Goal: Task Accomplishment & Management: Complete application form

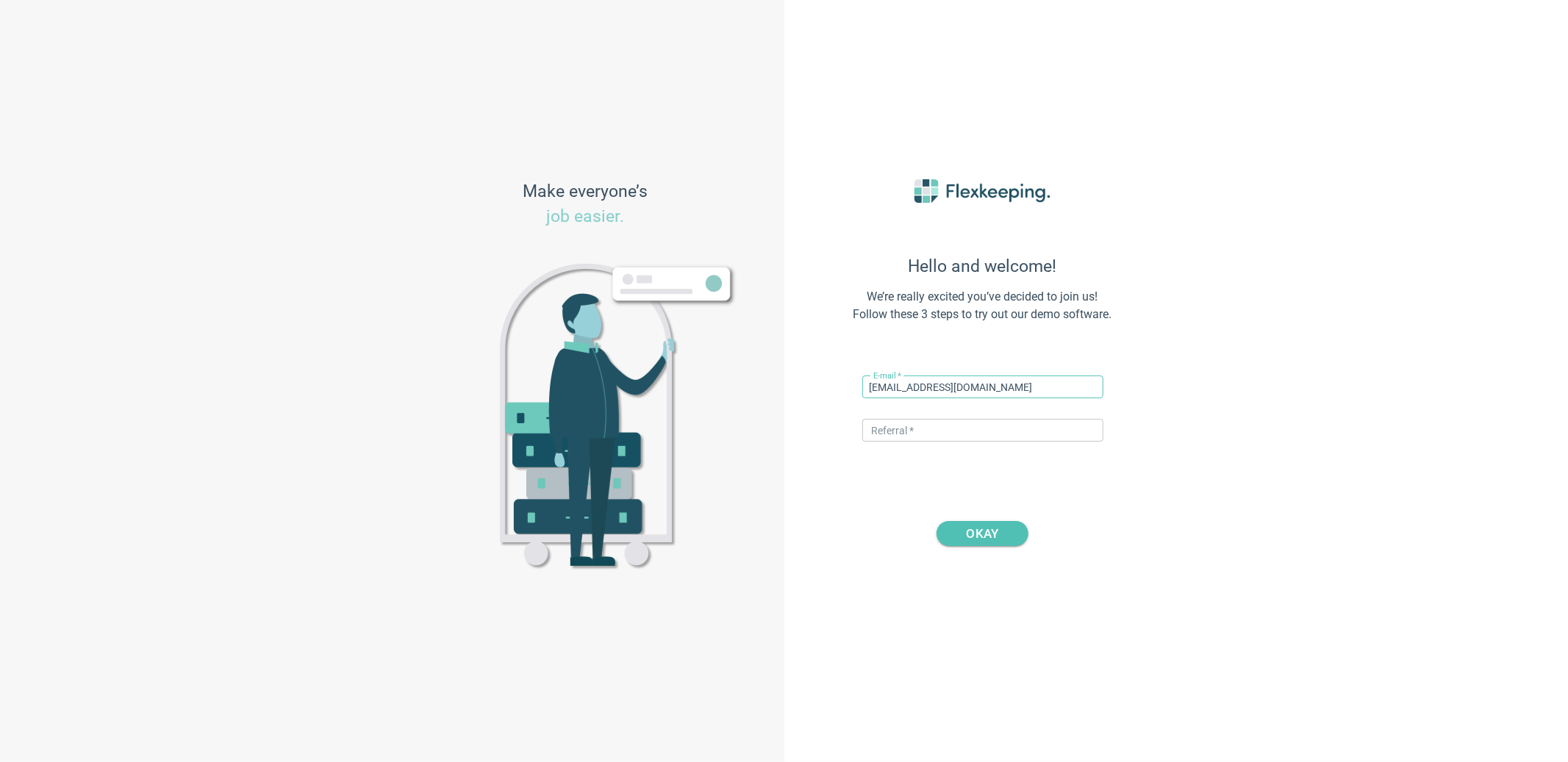
click at [960, 388] on input "katja+hoteltelegraaf@flexkeeping.com" at bounding box center [983, 386] width 241 height 23
click at [901, 386] on input "katja+@flexkeeping.com" at bounding box center [983, 386] width 241 height 23
paste input "West Lexham"
click at [903, 388] on input "katja+West Lexham@flexkeeping.com" at bounding box center [983, 386] width 241 height 23
type input "[EMAIL_ADDRESS][DOMAIN_NAME]"
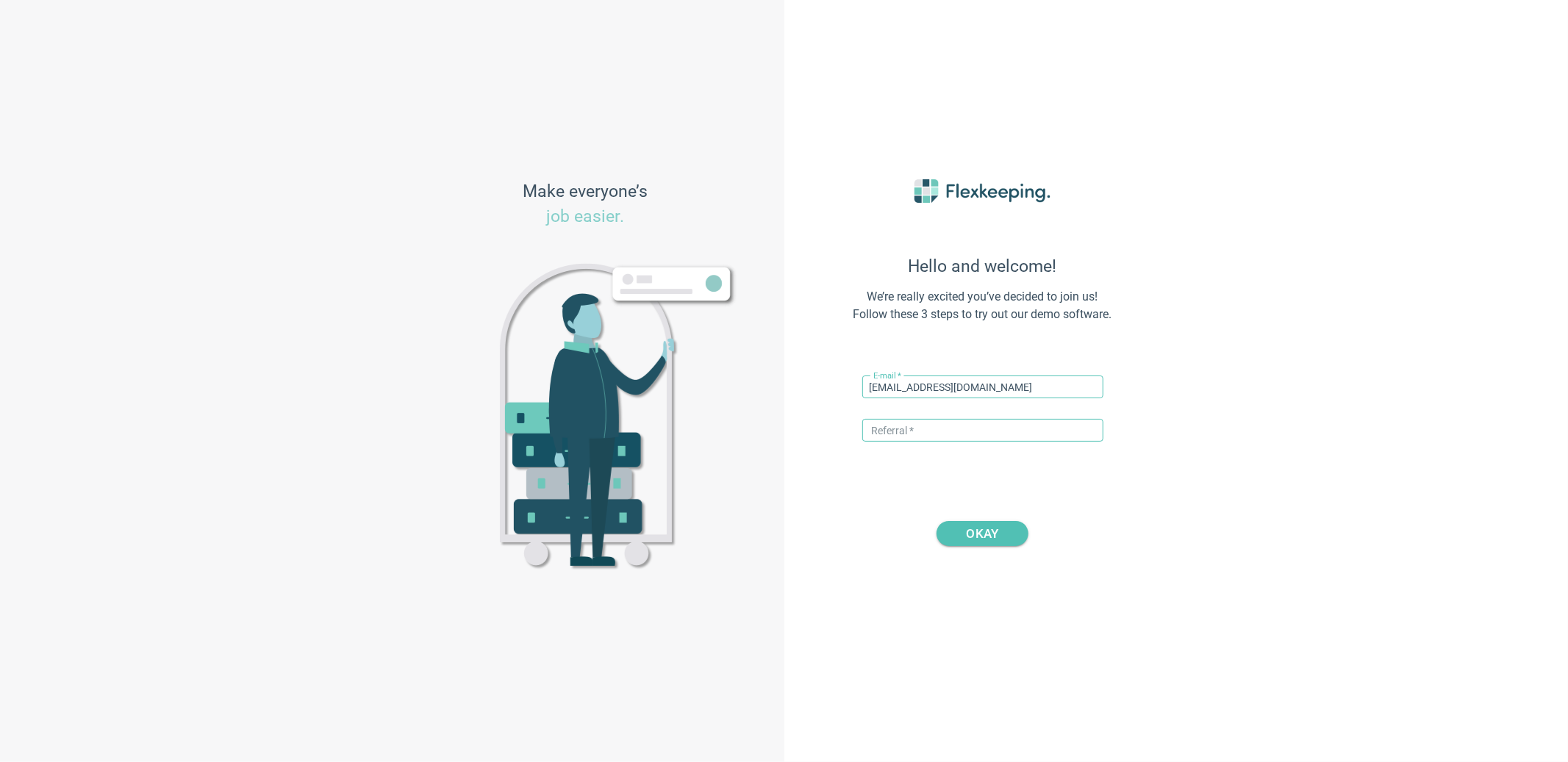
click at [965, 421] on input "text" at bounding box center [983, 430] width 241 height 23
type input "DIGITALMAGIC"
click at [907, 381] on input "[EMAIL_ADDRESS][DOMAIN_NAME]" at bounding box center [983, 386] width 241 height 23
click at [906, 381] on input "[EMAIL_ADDRESS][DOMAIN_NAME]" at bounding box center [983, 386] width 241 height 23
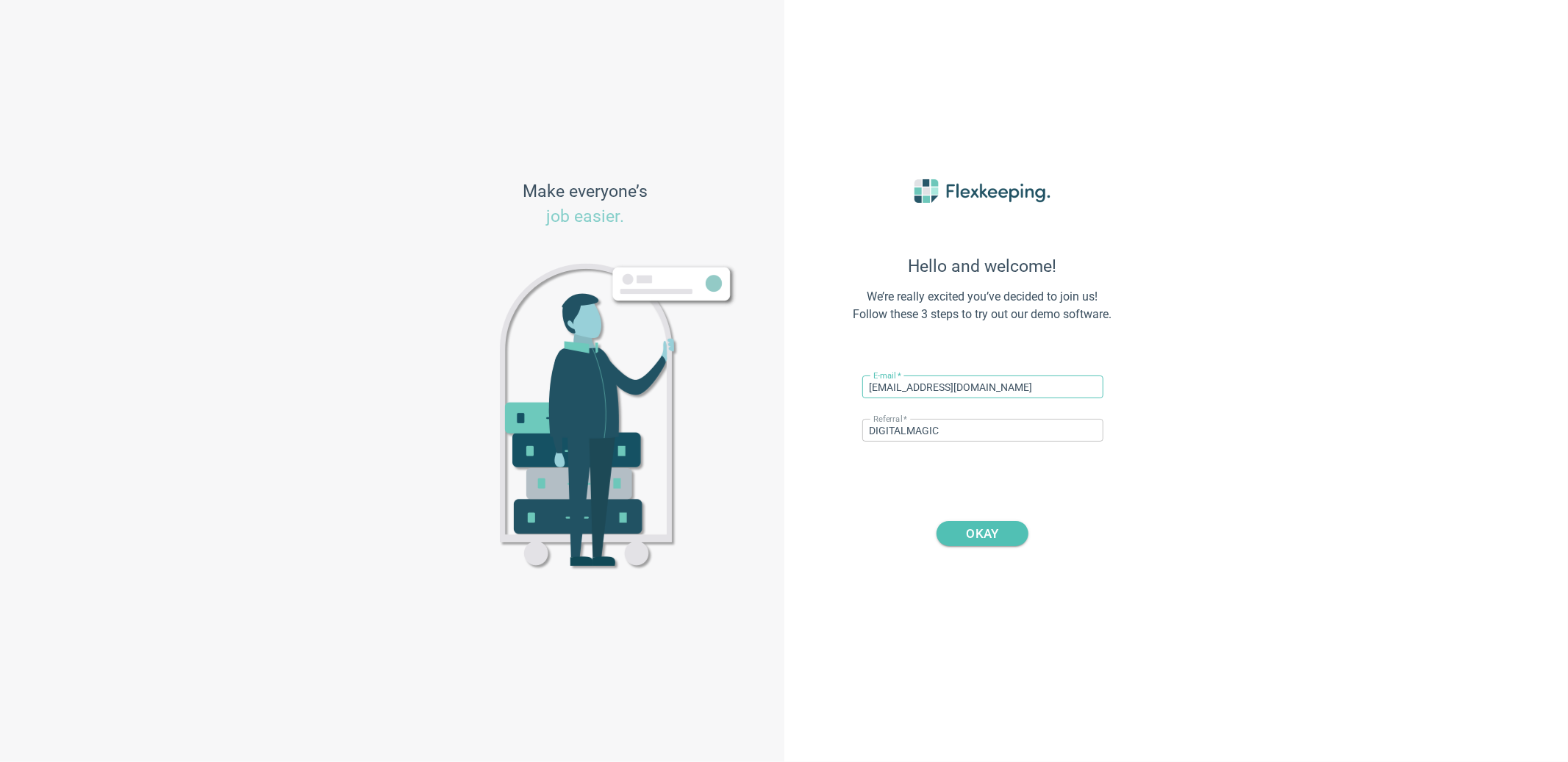
click at [927, 384] on input "[EMAIL_ADDRESS][DOMAIN_NAME]" at bounding box center [983, 386] width 241 height 23
drag, startPoint x: 1057, startPoint y: 385, endPoint x: 902, endPoint y: 388, distance: 155.0
click at [902, 388] on input "[EMAIL_ADDRESS][DOMAIN_NAME]" at bounding box center [983, 386] width 241 height 23
click at [901, 388] on input "[EMAIL_ADDRESS][DOMAIN_NAME]" at bounding box center [983, 386] width 241 height 23
drag, startPoint x: 907, startPoint y: 390, endPoint x: 1052, endPoint y: 388, distance: 145.0
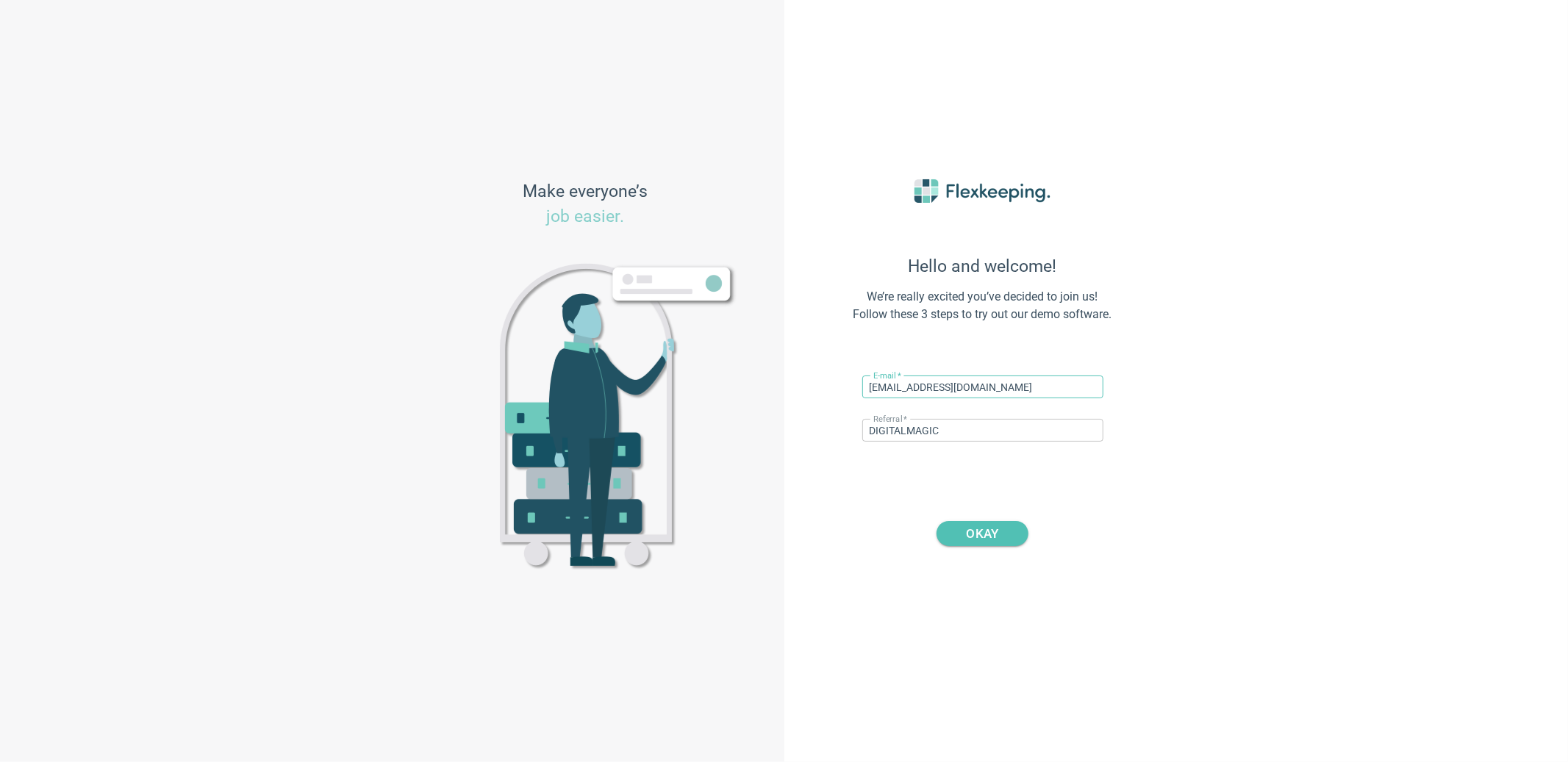
click at [1052, 388] on input "[EMAIL_ADDRESS][DOMAIN_NAME]" at bounding box center [983, 386] width 241 height 23
click at [882, 389] on input "text" at bounding box center [983, 386] width 241 height 23
drag, startPoint x: 961, startPoint y: 392, endPoint x: 897, endPoint y: 388, distance: 64.1
click at [897, 388] on input "katja+hoteltelegraaf@flexkeeping.com" at bounding box center [983, 386] width 241 height 23
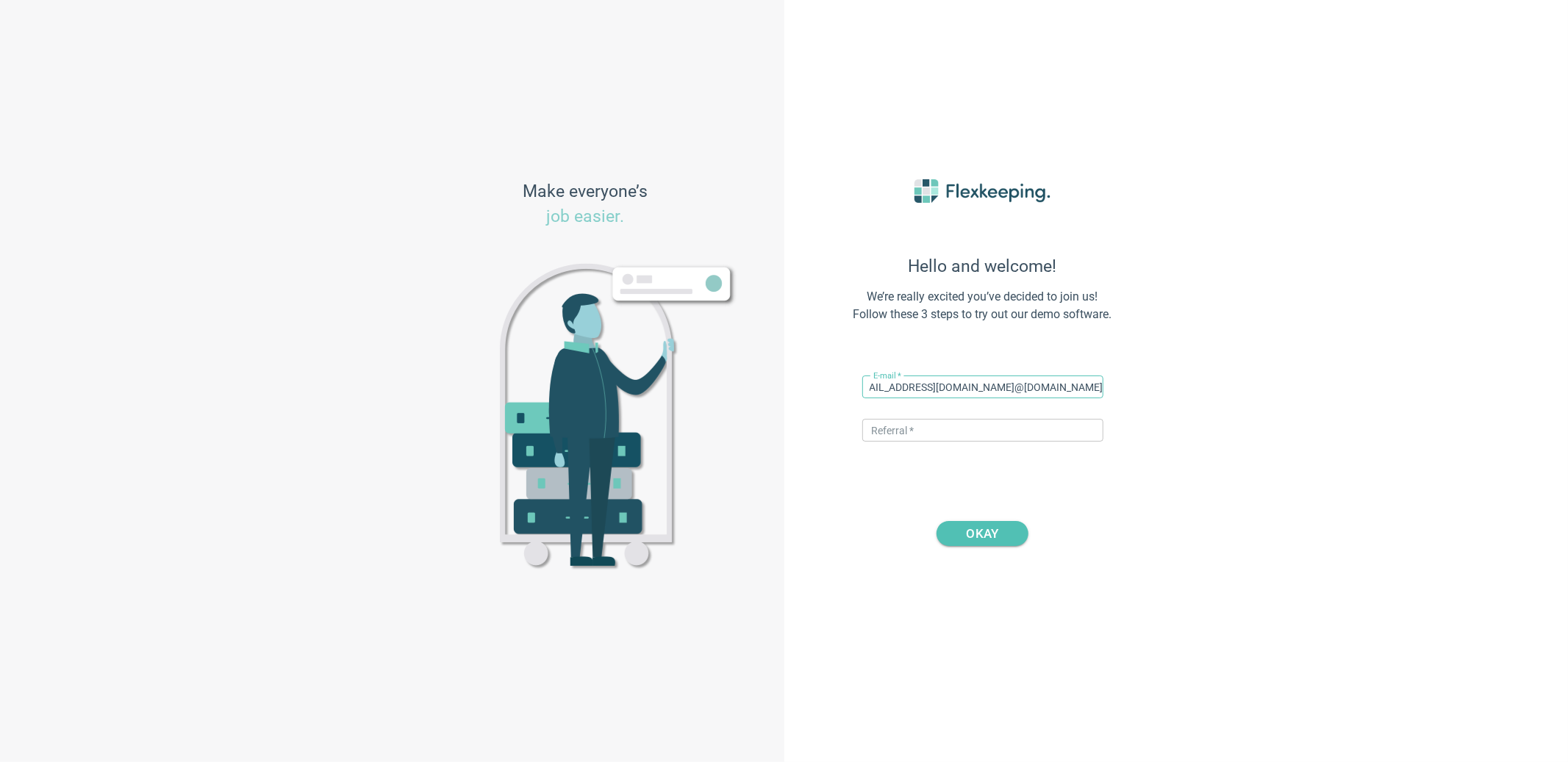
drag, startPoint x: 1036, startPoint y: 387, endPoint x: 1237, endPoint y: 391, distance: 201.0
click at [1237, 391] on div "Hello and welcome! We’re really excited you’ve decided to join us! Follow these…" at bounding box center [1176, 381] width 784 height 762
type input "[EMAIL_ADDRESS][DOMAIN_NAME]"
click at [976, 420] on input "text" at bounding box center [983, 430] width 241 height 23
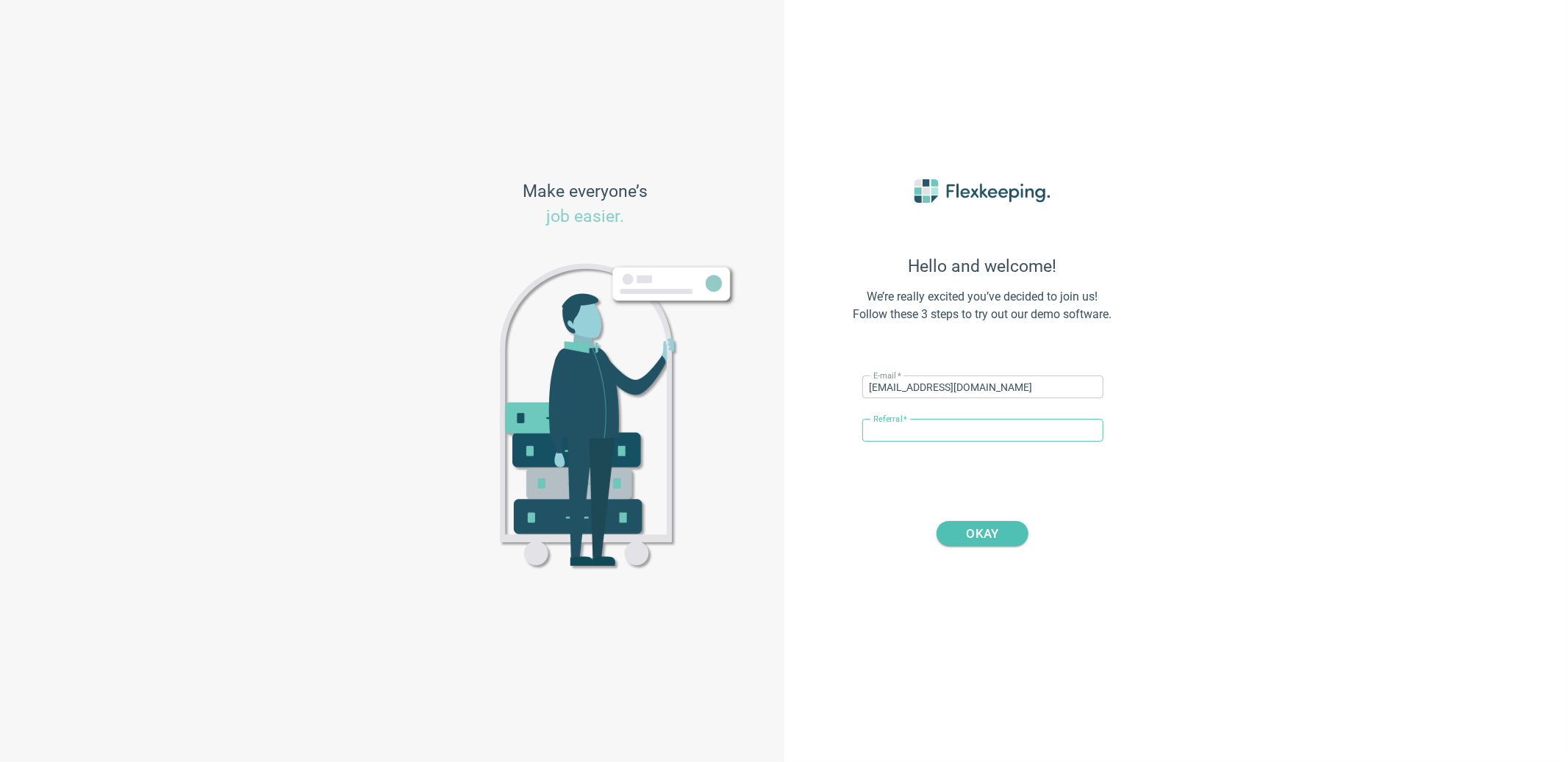
type input "DIGITALMAGIC"
click at [993, 522] on span "OKAY" at bounding box center [983, 534] width 33 height 25
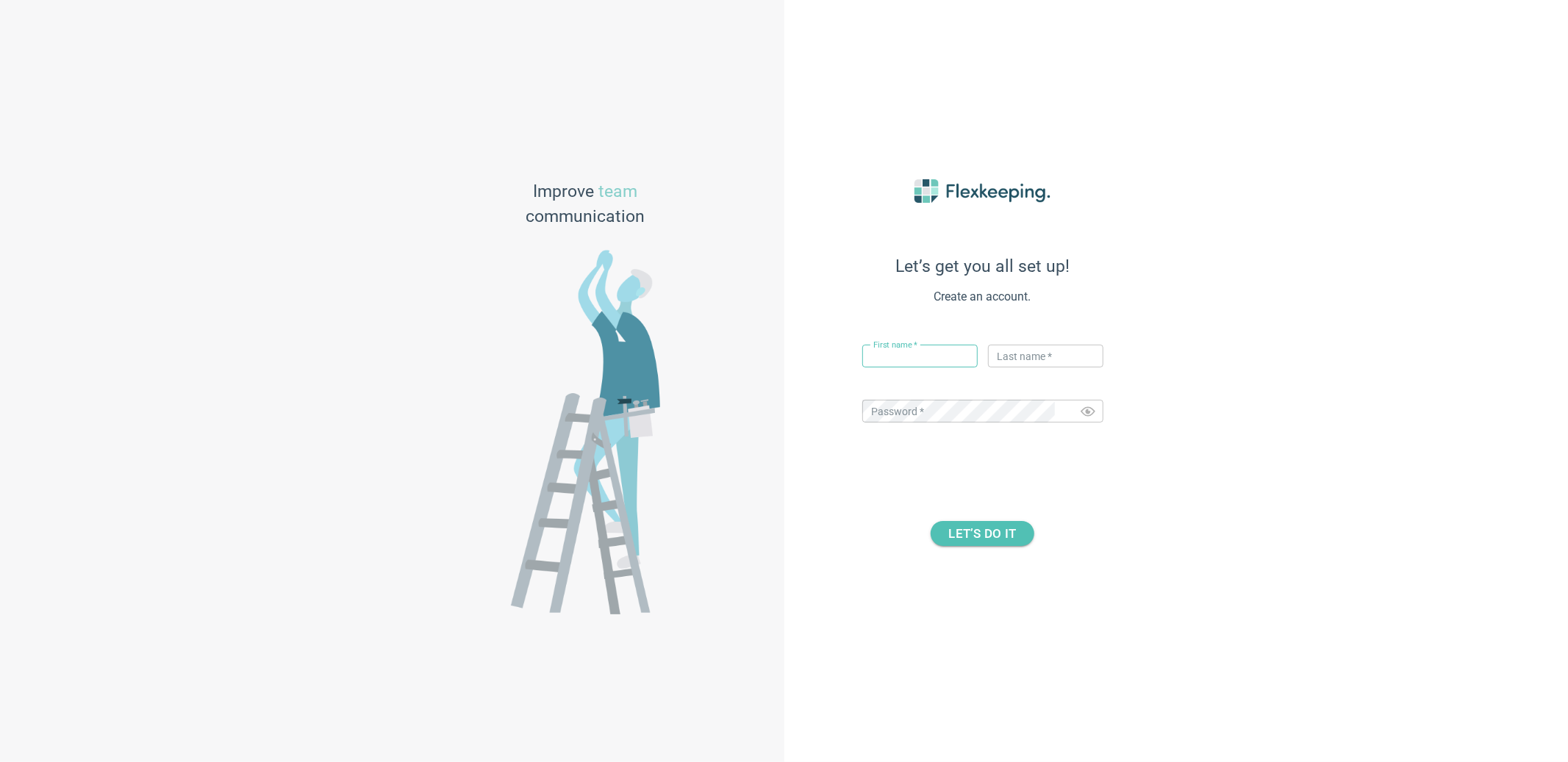
click at [927, 354] on input "text" at bounding box center [920, 356] width 116 height 23
type input "Katja"
click at [1027, 354] on input "text" at bounding box center [1046, 356] width 116 height 23
type input "Flex"
click at [977, 529] on span "LET’S DO IT" at bounding box center [983, 534] width 68 height 25
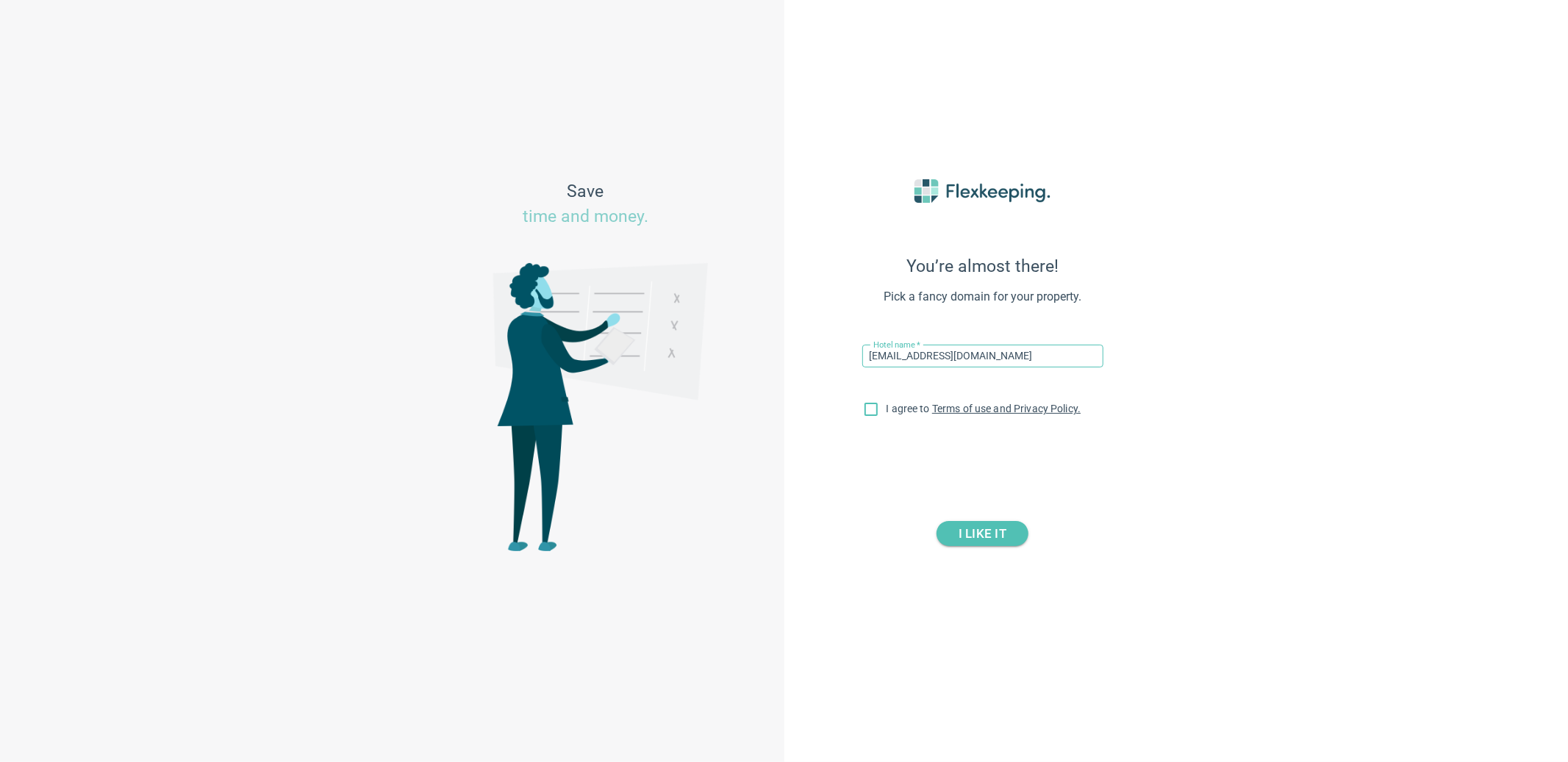
drag, startPoint x: 1032, startPoint y: 361, endPoint x: 820, endPoint y: 360, distance: 212.0
click at [821, 360] on div "You’re almost there! Pick a fancy domain for your property. Hotel name   * west…" at bounding box center [983, 381] width 323 height 478
type input "West Lexham"
click at [860, 396] on input "I agree to Terms of use and Privacy Policy." at bounding box center [871, 412] width 31 height 31
checkbox input "true"
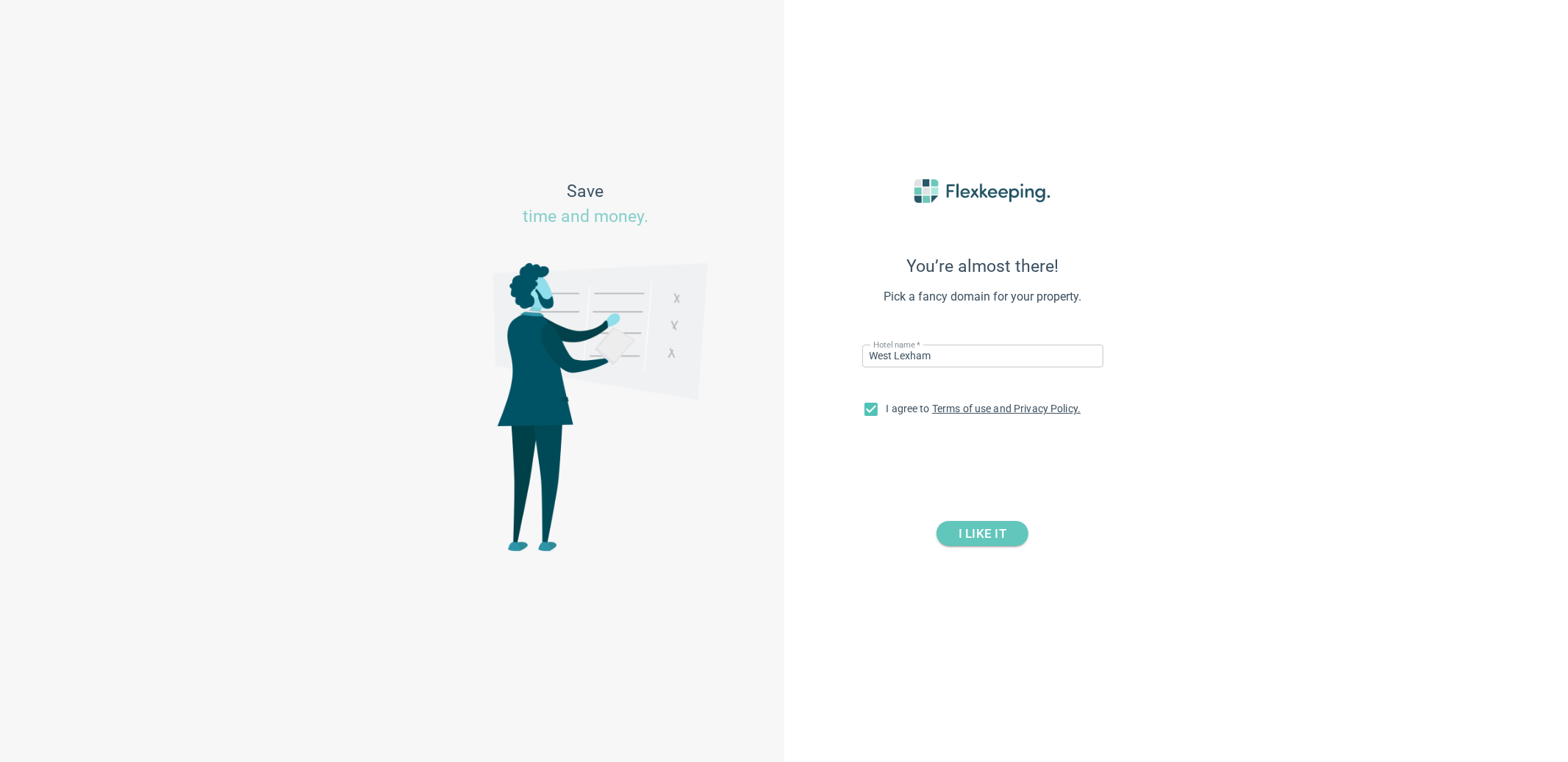
click at [993, 525] on span "I LIKE IT" at bounding box center [982, 534] width 48 height 25
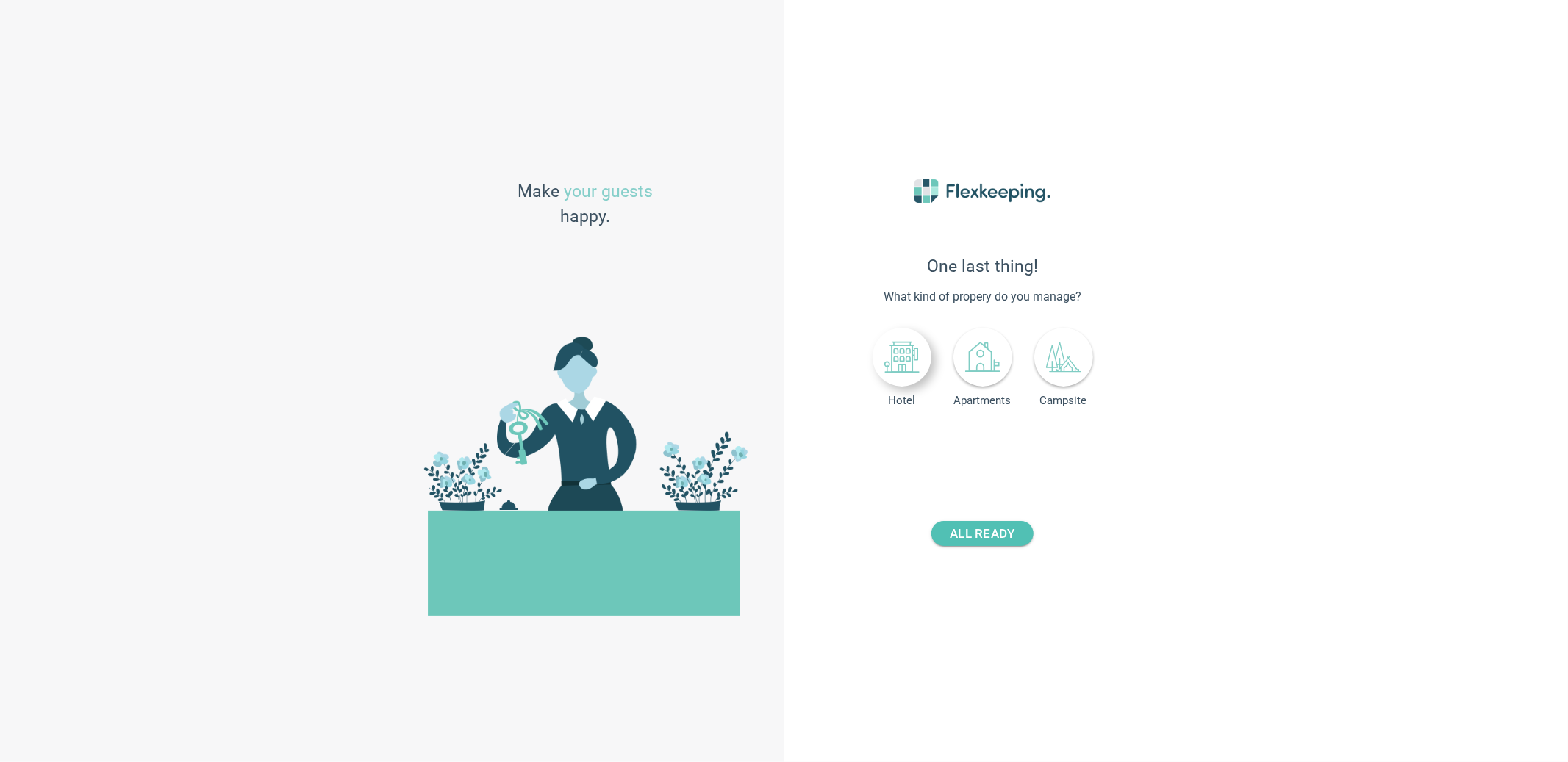
click at [894, 361] on icon at bounding box center [901, 357] width 33 height 30
drag, startPoint x: 997, startPoint y: 450, endPoint x: 1026, endPoint y: 447, distance: 29.2
click at [1026, 447] on input "number" at bounding box center [1017, 445] width 54 height 23
type input "45"
click at [981, 534] on span "ALL READY" at bounding box center [982, 534] width 65 height 25
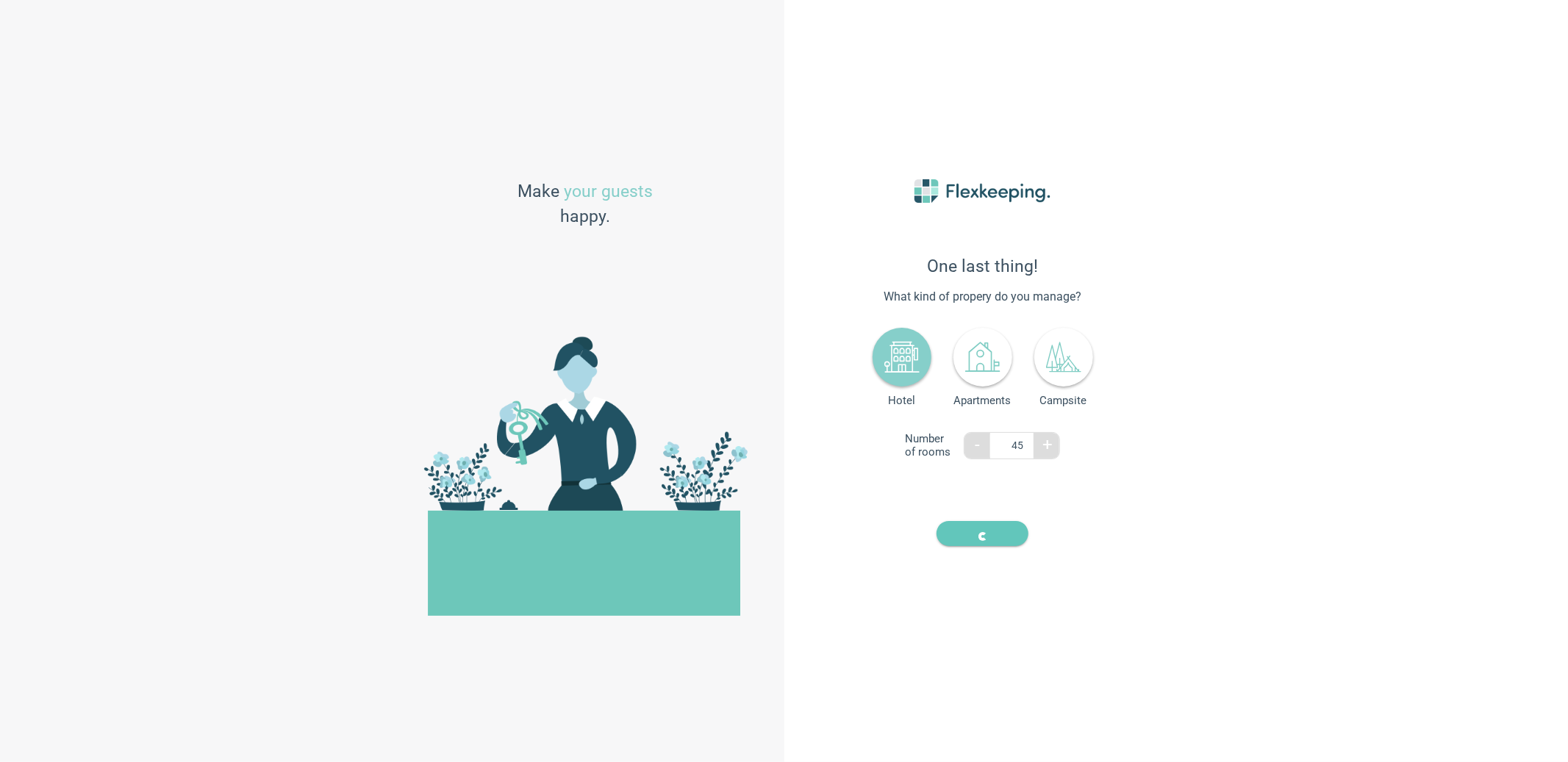
click at [966, 543] on span "button" at bounding box center [982, 534] width 55 height 25
click at [947, 535] on button "button" at bounding box center [983, 534] width 92 height 25
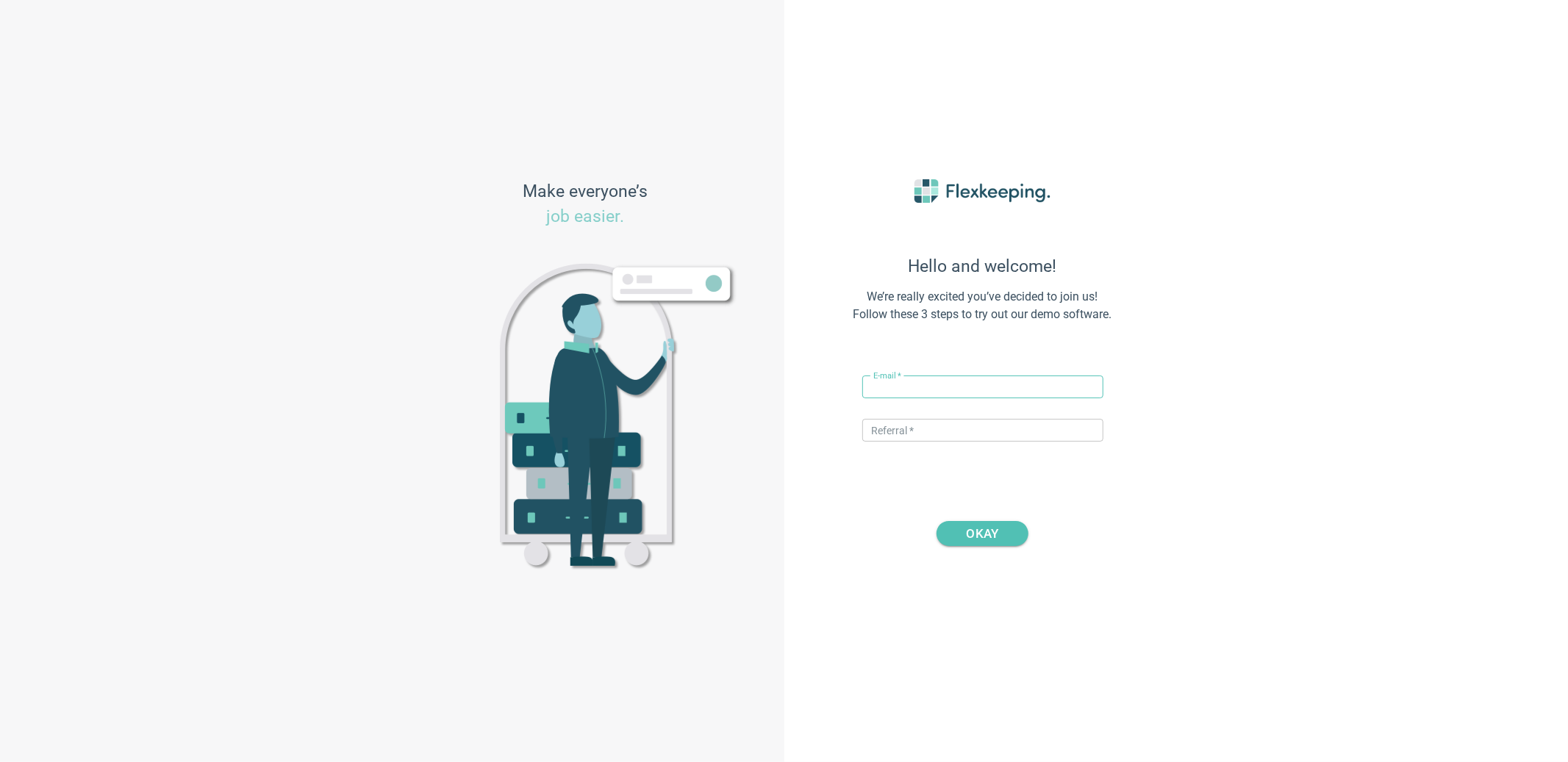
click at [925, 391] on input "text" at bounding box center [983, 386] width 241 height 23
type input "[EMAIL_ADDRESS][DOMAIN_NAME]"
click at [910, 436] on input "text" at bounding box center [983, 430] width 241 height 23
type input "DIGITALMAGIC"
click at [963, 546] on div "Hello and welcome! We’re really excited you’ve decided to join us! Follow these…" at bounding box center [983, 381] width 323 height 478
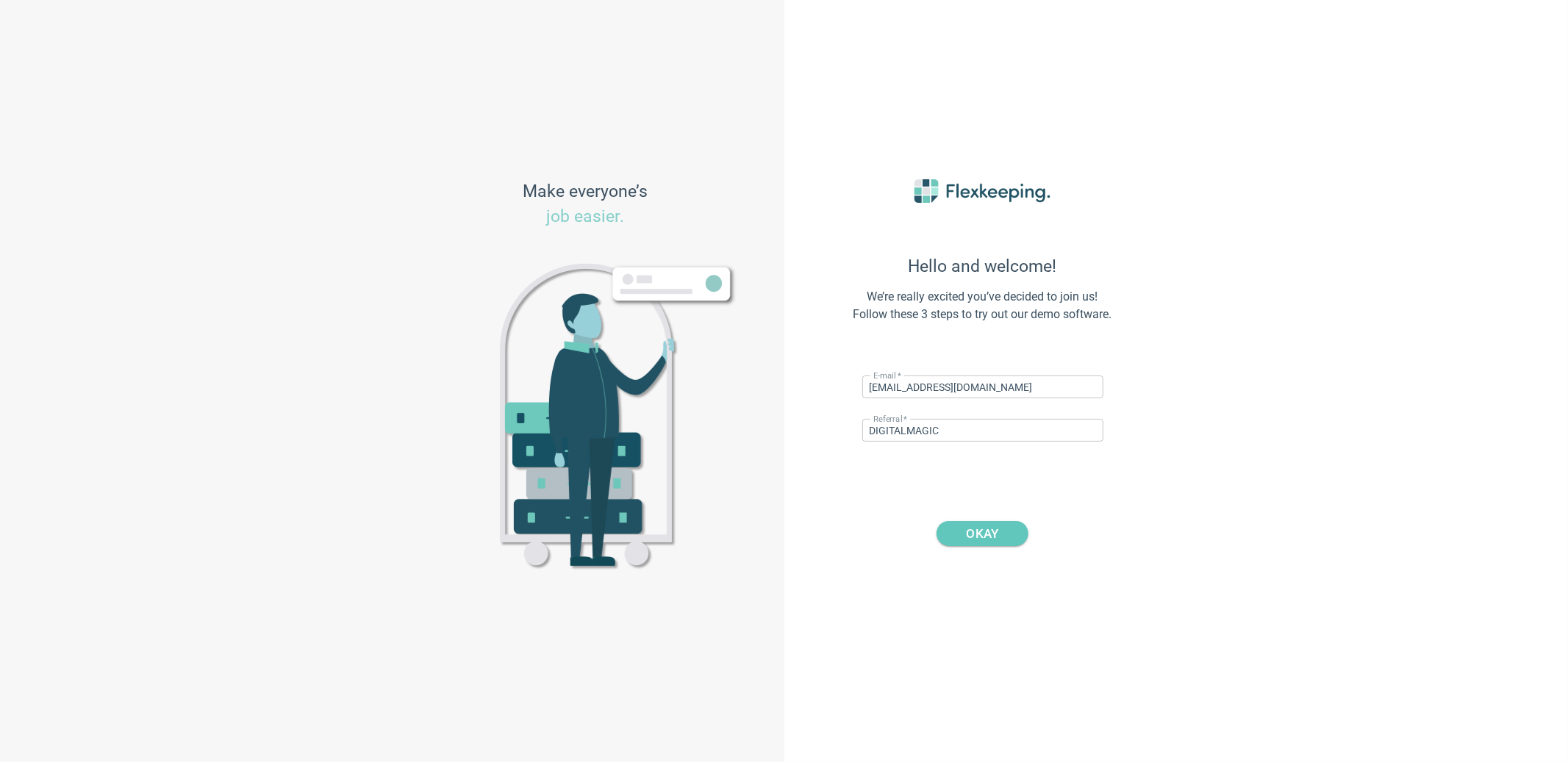
click at [961, 540] on span "OKAY" at bounding box center [982, 534] width 55 height 25
click at [948, 434] on input "text" at bounding box center [983, 430] width 241 height 23
click at [996, 535] on span "OKAY" at bounding box center [983, 534] width 33 height 25
click at [961, 436] on input "text" at bounding box center [983, 430] width 241 height 23
type input "DIGITALMAGIC"
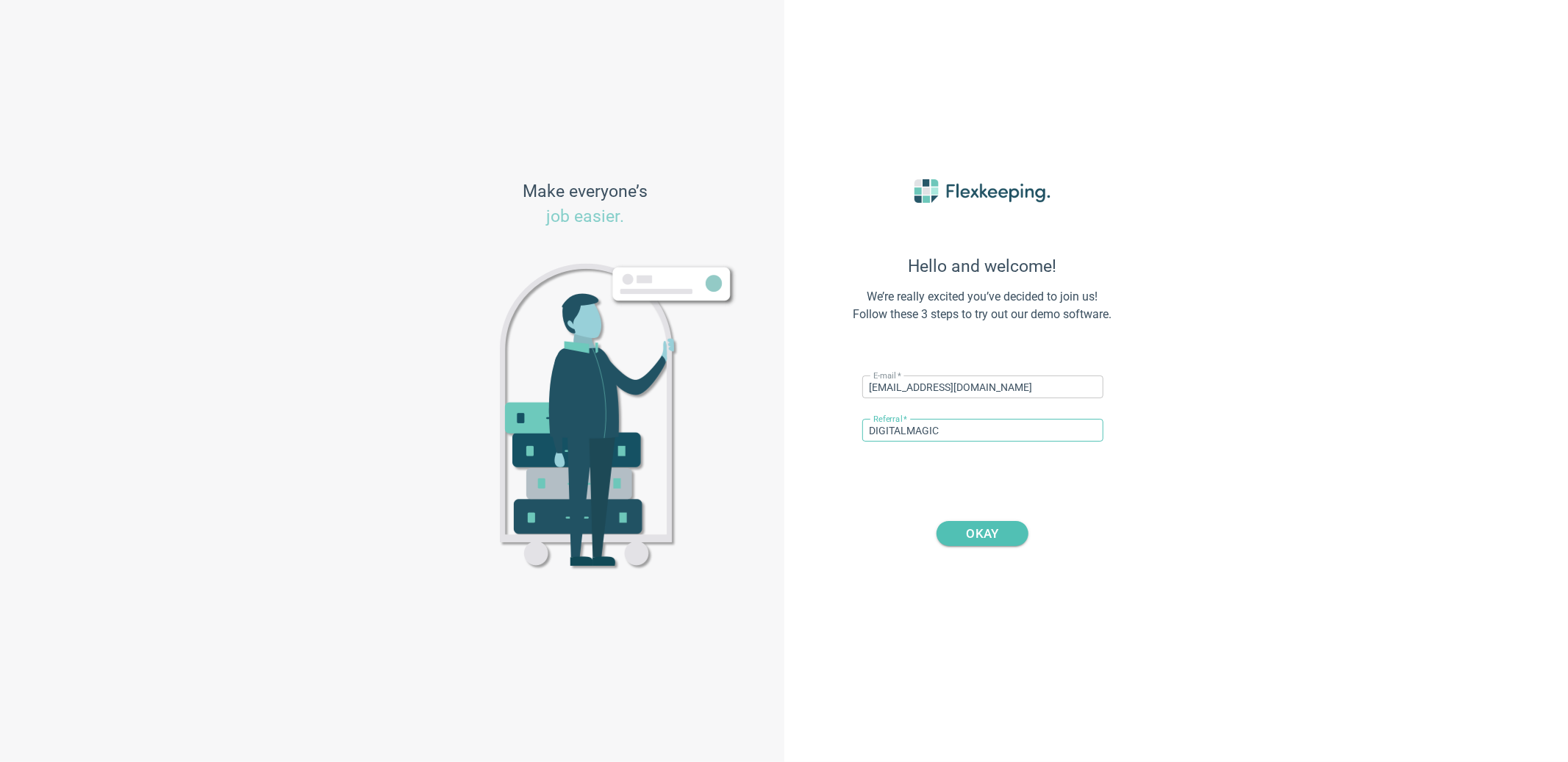
click at [991, 515] on div "OKAY" at bounding box center [983, 520] width 323 height 51
click at [994, 528] on span "OKAY" at bounding box center [983, 534] width 33 height 25
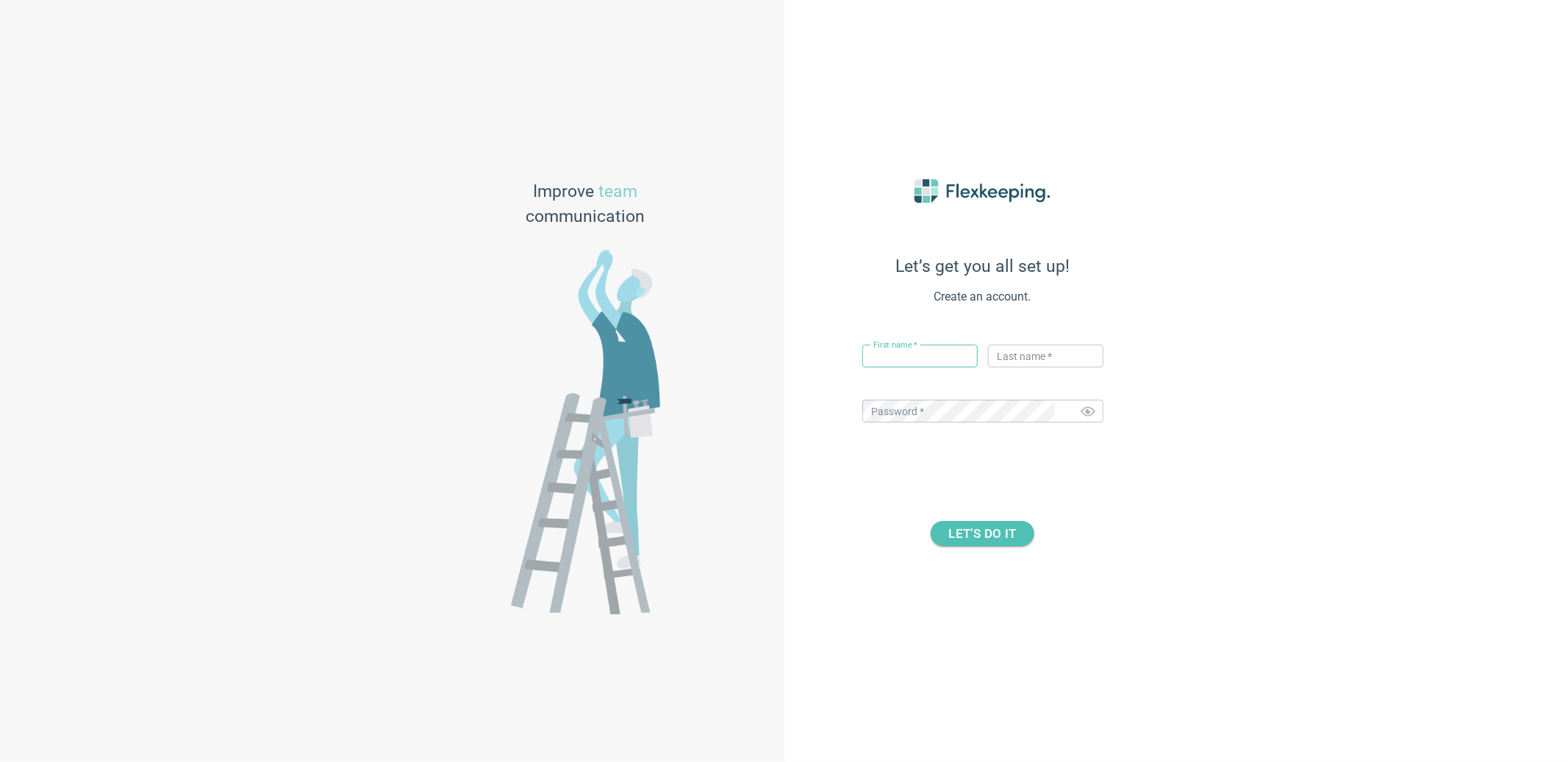
click at [927, 348] on input "text" at bounding box center [920, 356] width 116 height 23
type input "Katja"
click at [1007, 365] on input "text" at bounding box center [1046, 356] width 116 height 23
type input "Flex"
click at [1007, 395] on div "Password   * ​" at bounding box center [983, 414] width 241 height 41
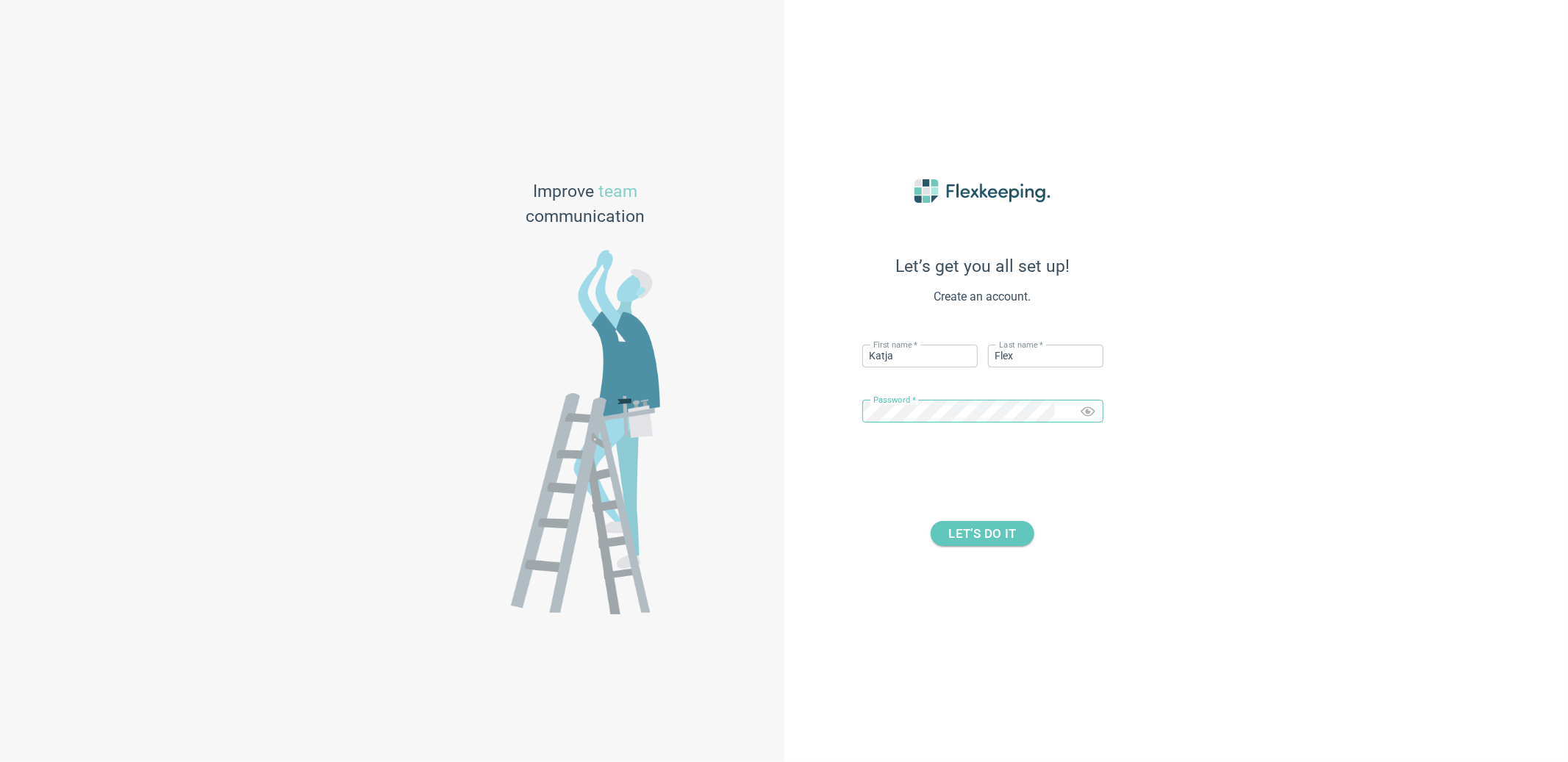
click at [997, 540] on span "LET’S DO IT" at bounding box center [983, 534] width 68 height 25
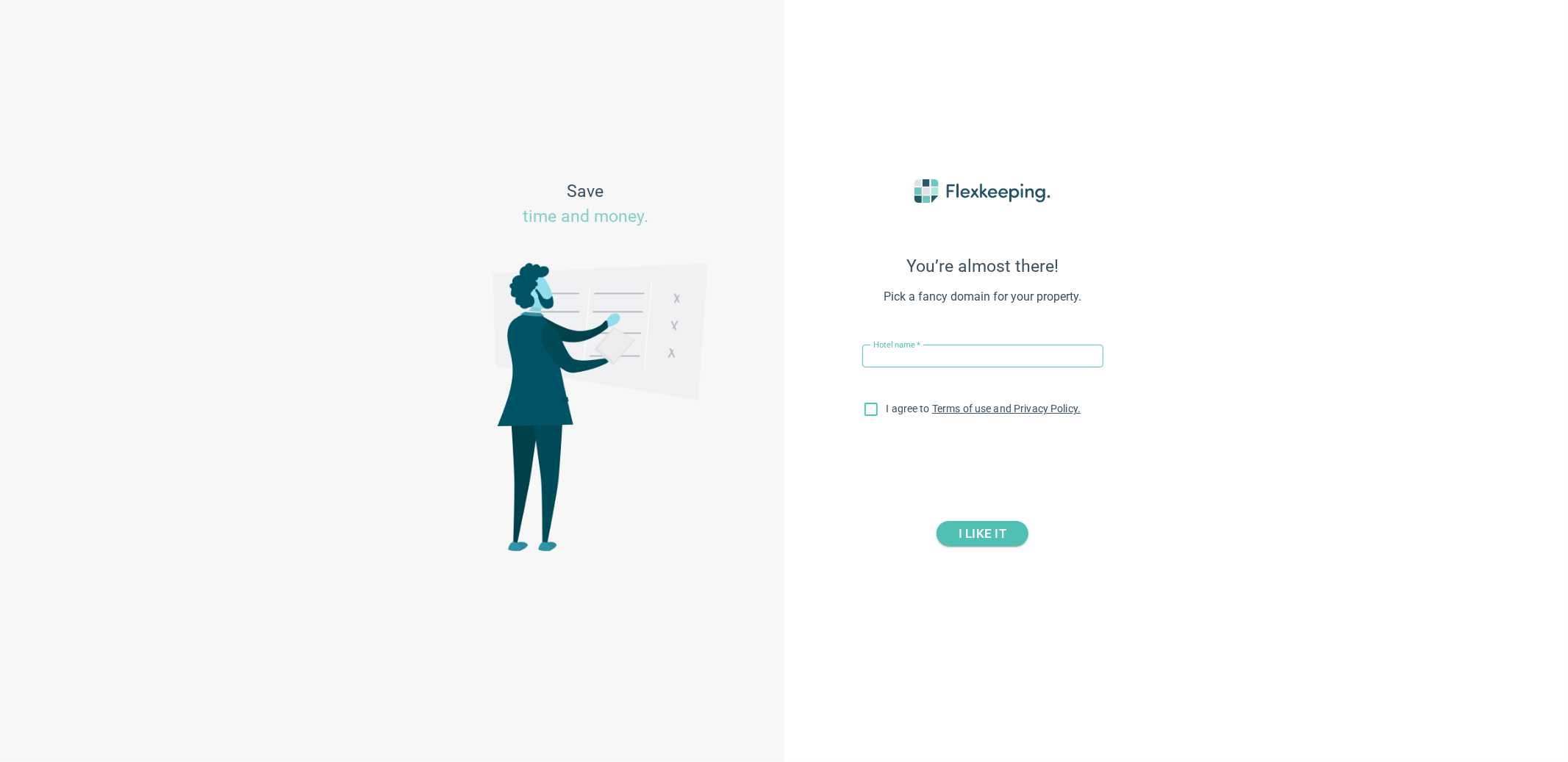
click at [953, 352] on input "text" at bounding box center [983, 356] width 241 height 23
type input "West Lexham"
drag, startPoint x: 875, startPoint y: 408, endPoint x: 905, endPoint y: 444, distance: 46.9
click at [875, 408] on input "I agree to Terms of use and Privacy Policy." at bounding box center [871, 412] width 31 height 31
checkbox input "true"
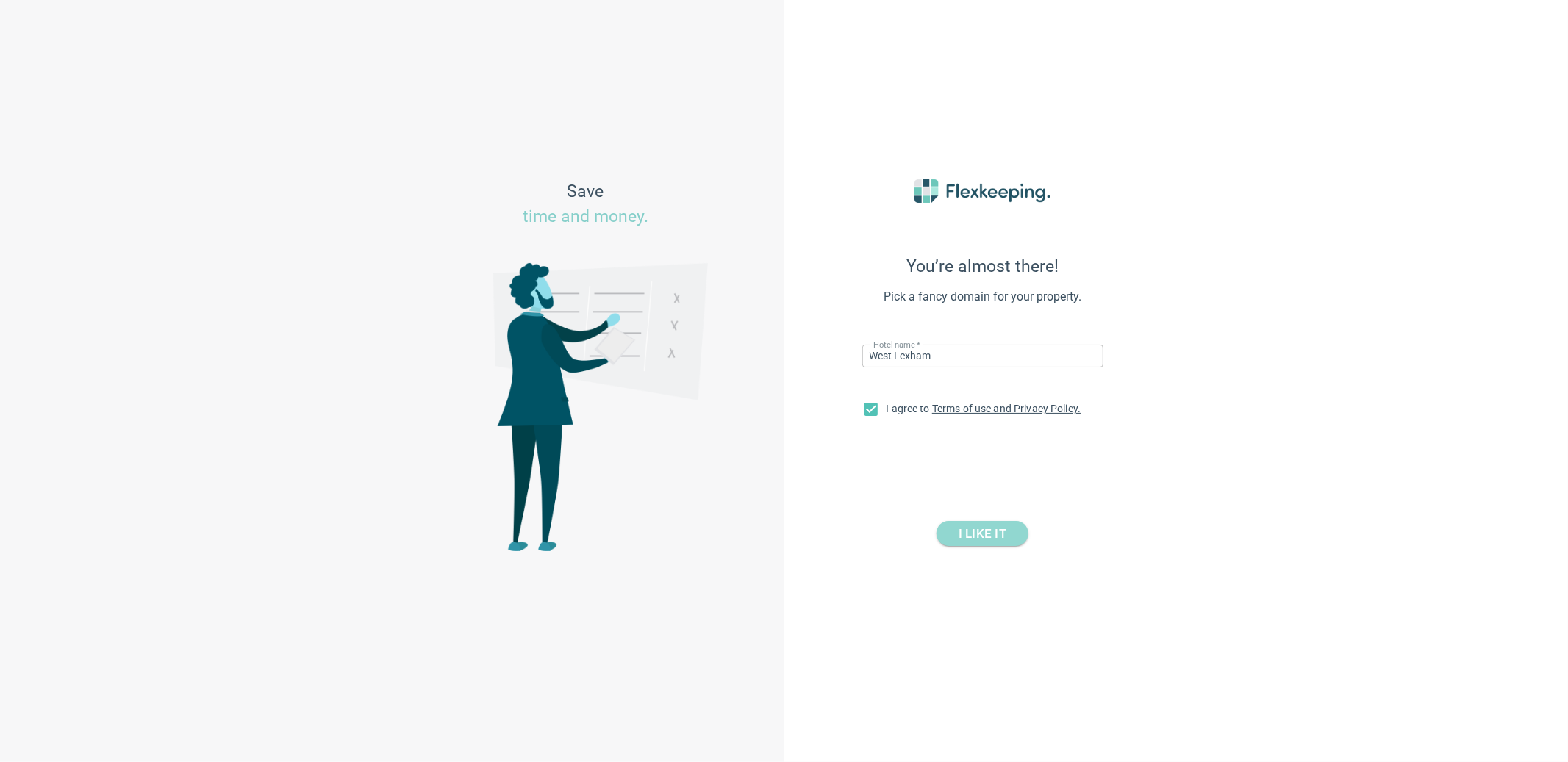
click at [970, 542] on span "I LIKE IT" at bounding box center [982, 534] width 48 height 25
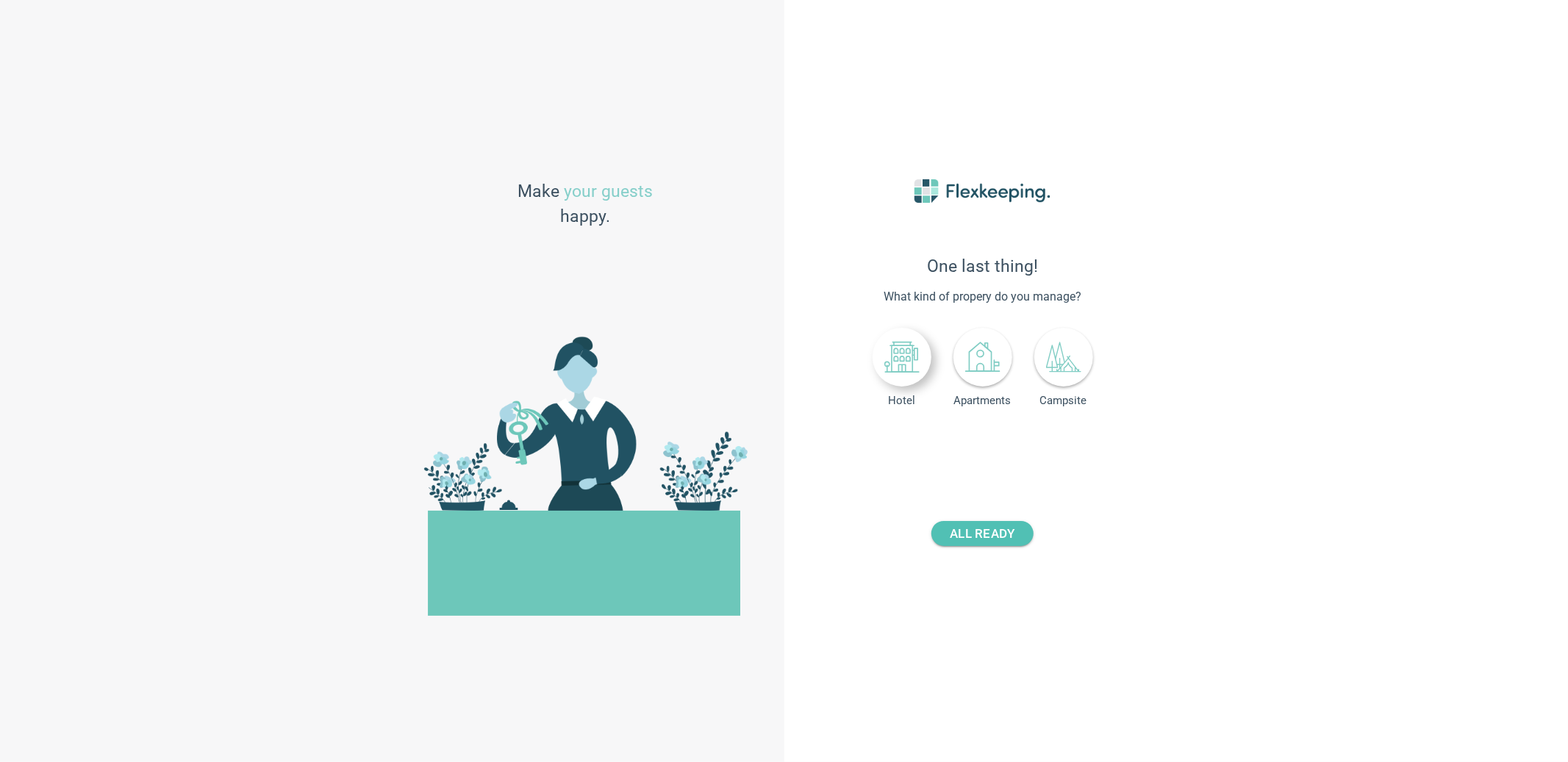
click at [912, 330] on div at bounding box center [901, 357] width 59 height 59
drag, startPoint x: 1021, startPoint y: 445, endPoint x: 997, endPoint y: 444, distance: 24.0
click at [997, 444] on input "number" at bounding box center [1017, 445] width 54 height 23
type input "45"
click at [985, 529] on span "ALL READY" at bounding box center [982, 534] width 65 height 25
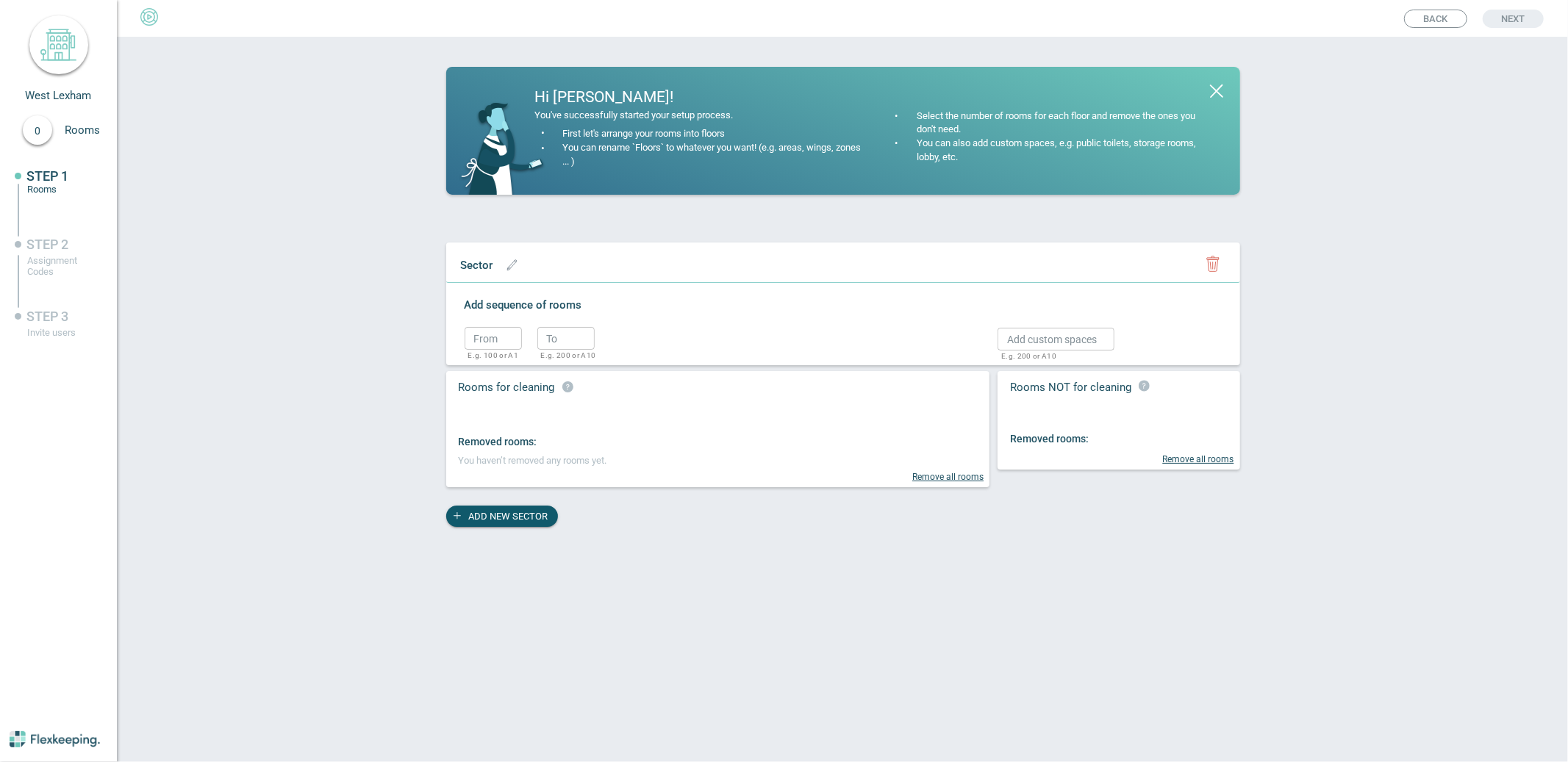
click at [486, 352] on p "E.g. 100 or A1" at bounding box center [490, 356] width 43 height 7
click at [490, 333] on input "text" at bounding box center [492, 338] width 57 height 23
type input "101"
click at [555, 330] on input "text" at bounding box center [565, 338] width 57 height 23
type input "110"
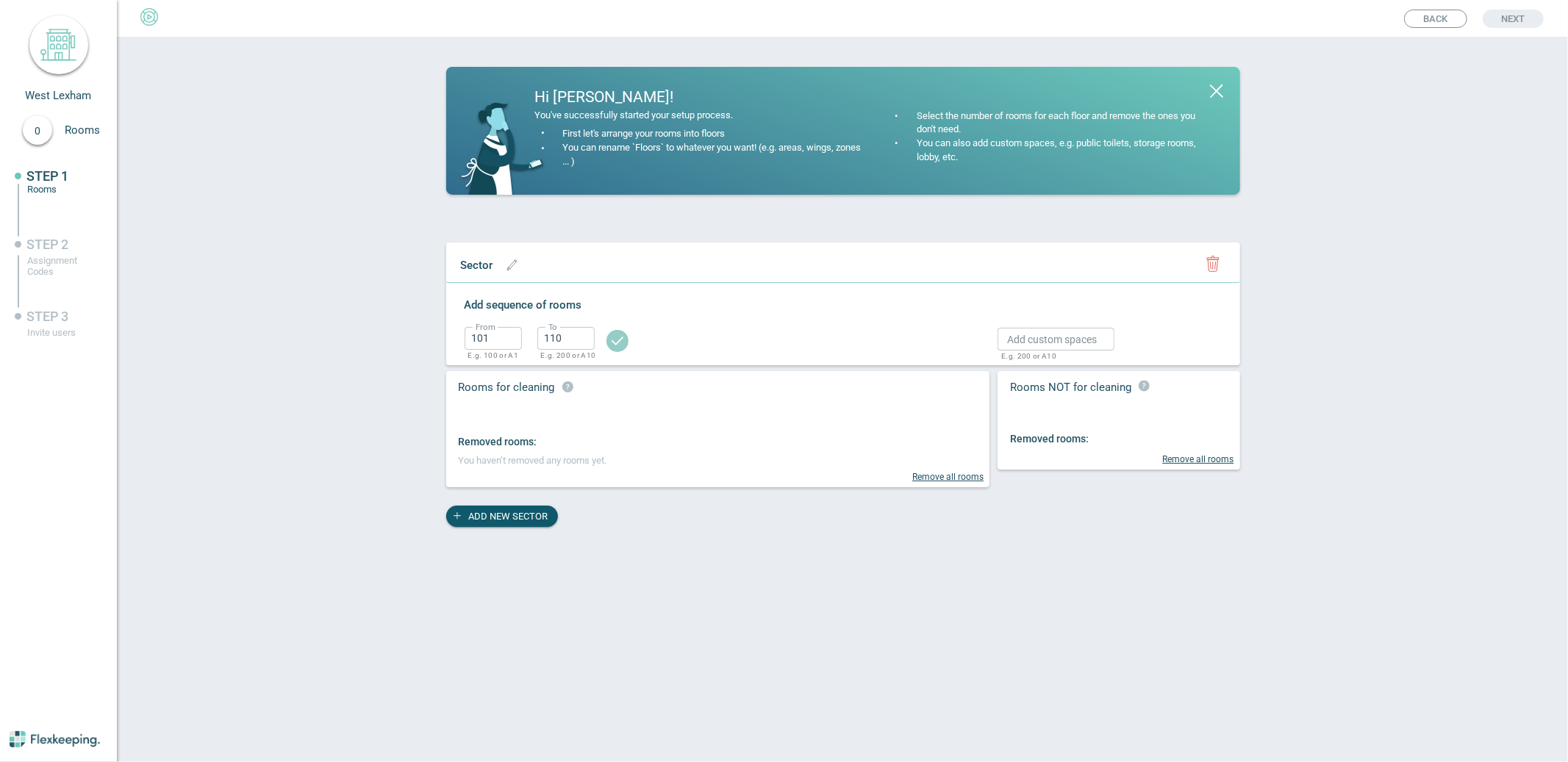
click at [595, 345] on div "From 101 ​ E.g. 100 or A1 To 110 ​ E.g. 200 or A10" at bounding box center [548, 345] width 168 height 47
click at [602, 341] on button "button" at bounding box center [617, 339] width 31 height 31
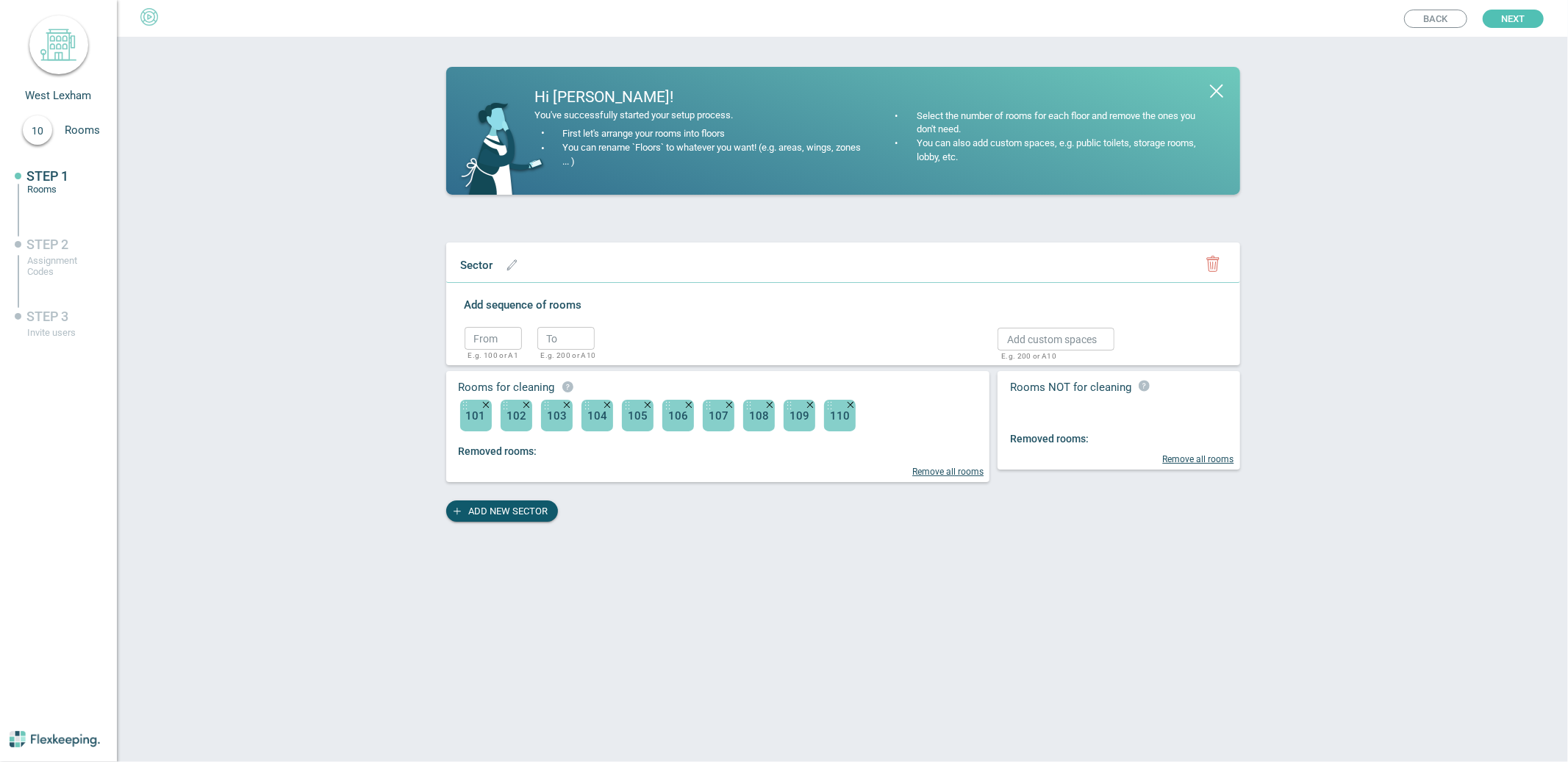
click at [1131, 404] on div at bounding box center [1125, 409] width 230 height 30
click at [1055, 348] on input "text" at bounding box center [1055, 339] width 117 height 23
type input "Lobby"
click at [1150, 338] on button "button" at bounding box center [1137, 338] width 31 height 31
click at [1524, 16] on span "Next" at bounding box center [1513, 19] width 24 height 18
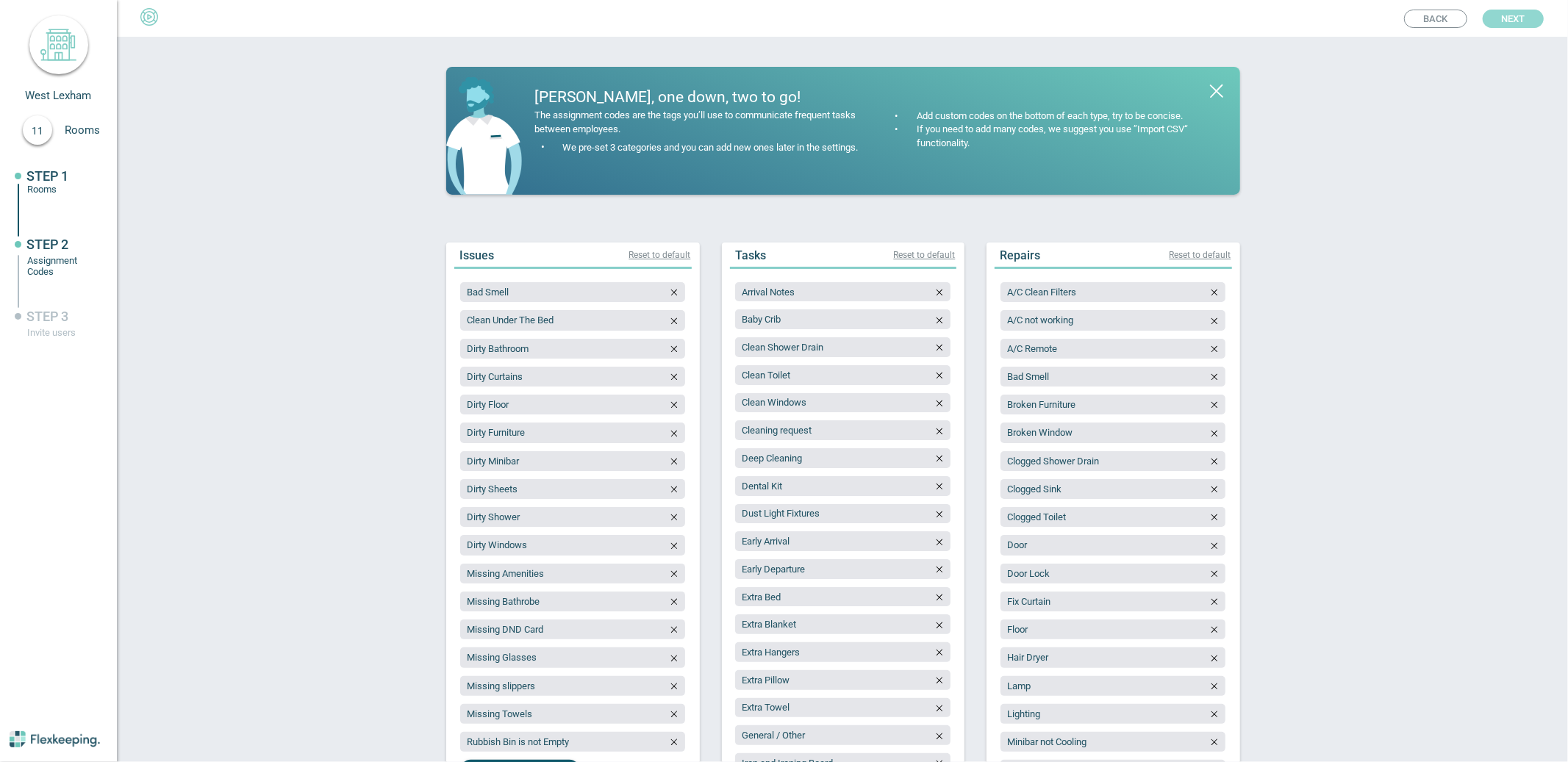
click at [1530, 11] on button "Next" at bounding box center [1513, 19] width 61 height 18
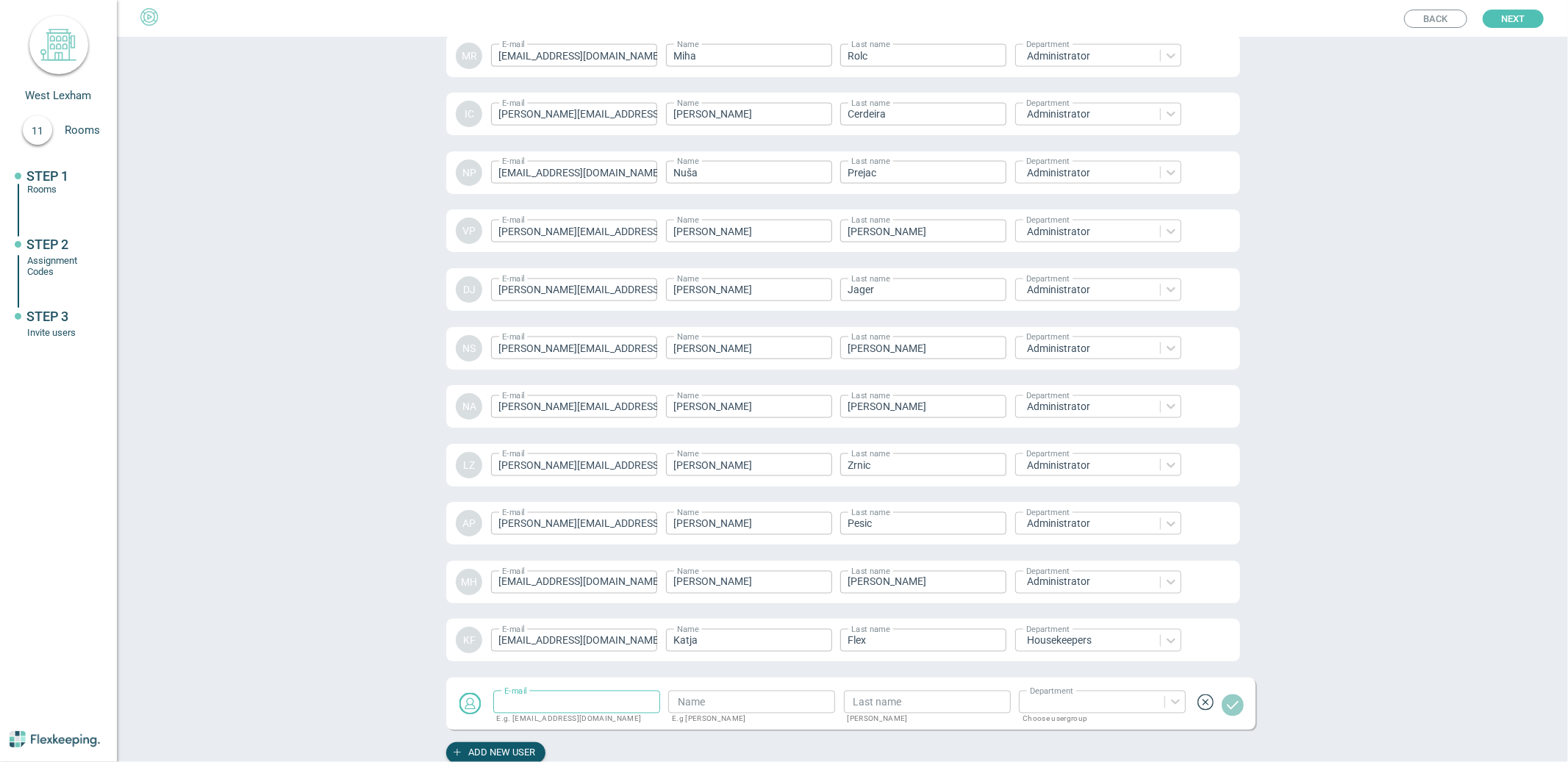
paste input "shaun@westlexham.org"
type input "shaun@westlexham.org"
click at [713, 702] on input "text" at bounding box center [751, 702] width 167 height 23
type input "Shaun"
click at [898, 698] on input "text" at bounding box center [927, 702] width 167 height 23
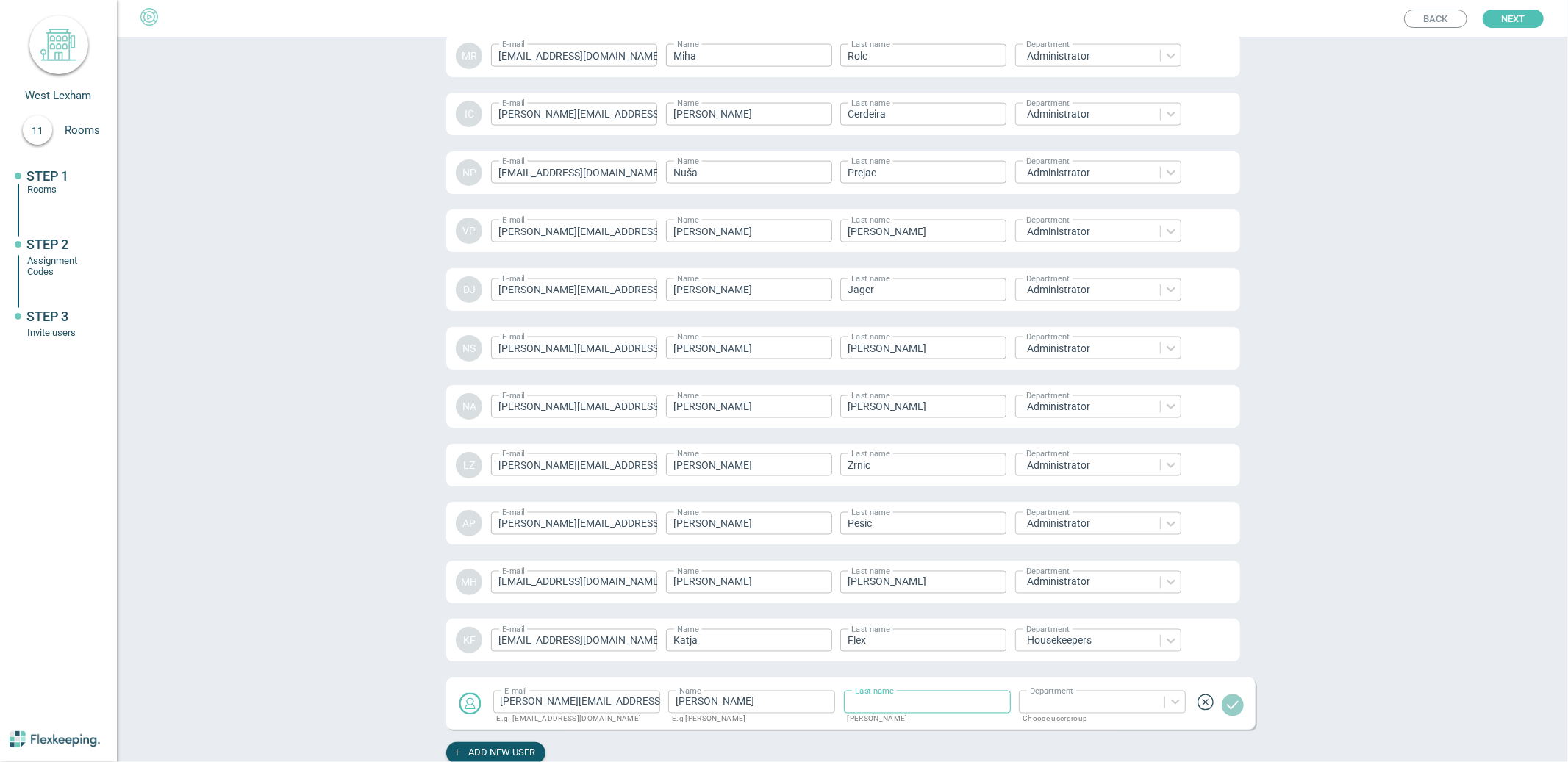
paste input "Van Looy"
type input "Van Looy"
click at [1064, 697] on div at bounding box center [1095, 702] width 138 height 14
click at [1059, 745] on div "Management" at bounding box center [1102, 755] width 167 height 26
click at [1135, 641] on div "KF E-mail katja+westlexham@flexkeeping.com ​ Name Katja ​ Last name Flex ​ Depa…" at bounding box center [843, 639] width 794 height 42
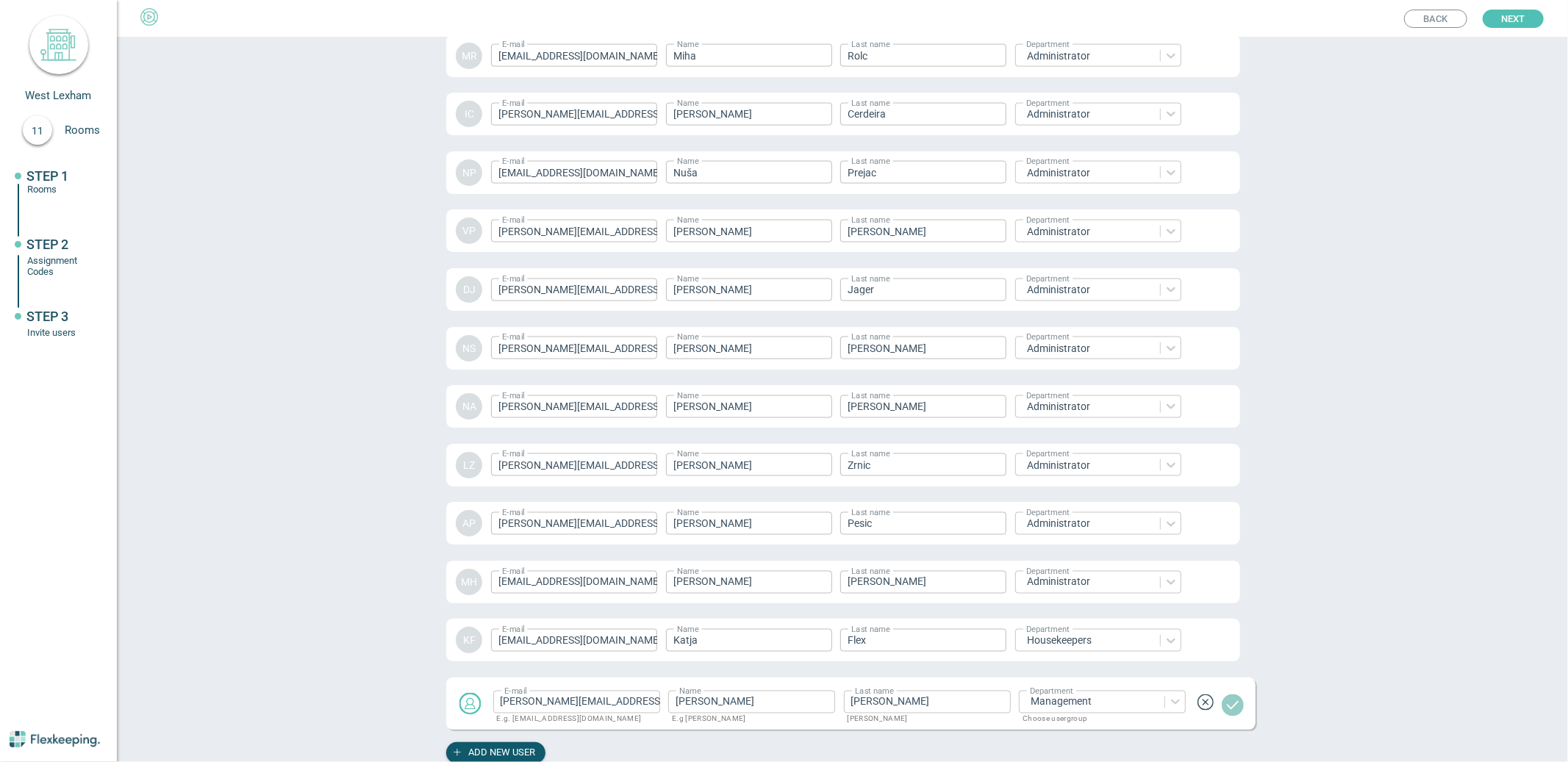
click at [1137, 637] on div "KF E-mail katja+westlexham@flexkeeping.com ​ Name Katja ​ Last name Flex ​ Depa…" at bounding box center [843, 639] width 794 height 42
click at [1138, 639] on div "KF E-mail katja+westlexham@flexkeeping.com ​ Name Katja ​ Last name Flex ​ Depa…" at bounding box center [843, 643] width 794 height 42
click at [1140, 646] on div "KF E-mail katja+westlexham@flexkeeping.com ​ Name Katja ​ Last name Flex ​ Depa…" at bounding box center [843, 643] width 794 height 42
click at [1241, 708] on button "button" at bounding box center [1233, 706] width 31 height 31
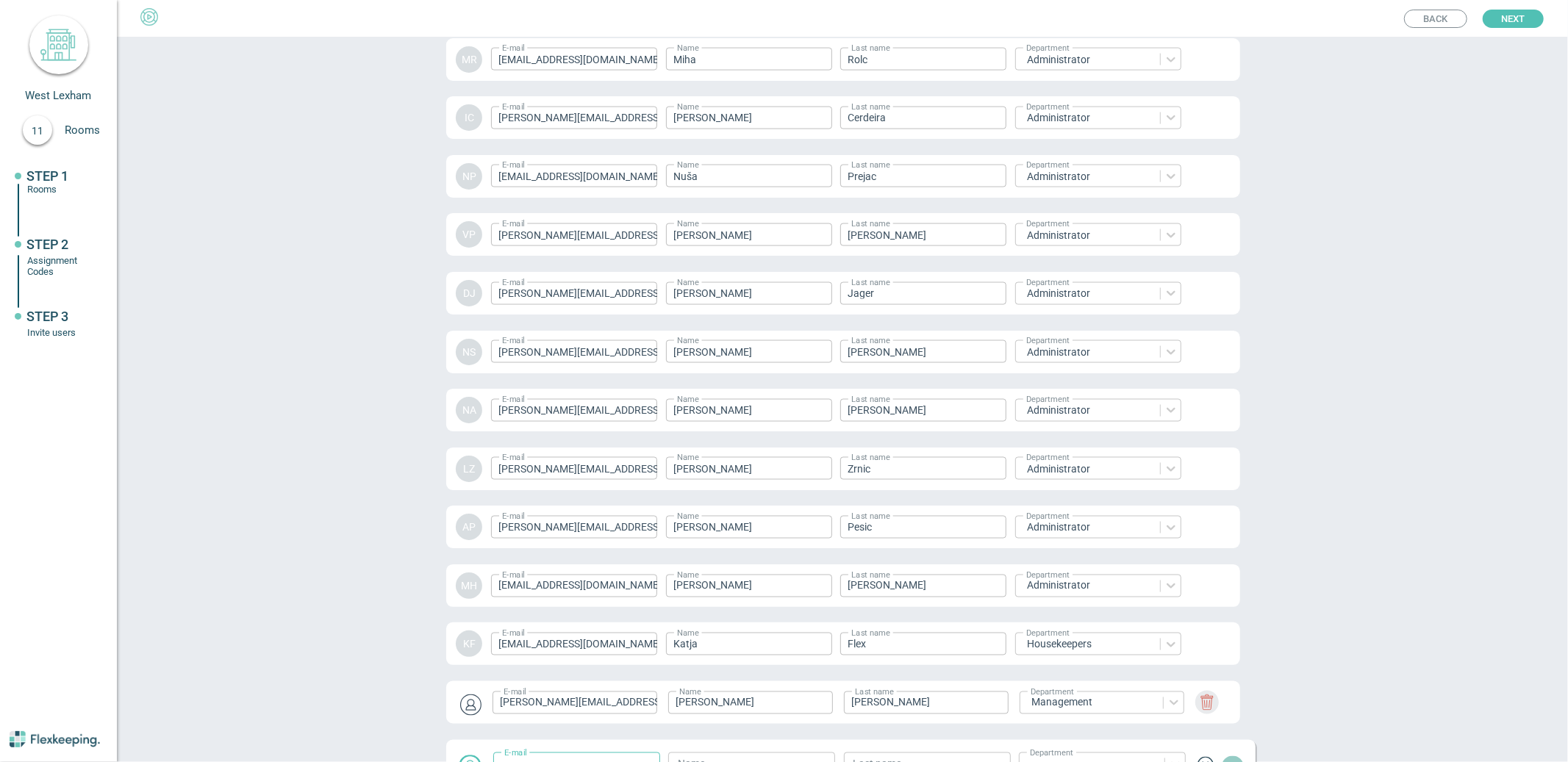
scroll to position [1913, 0]
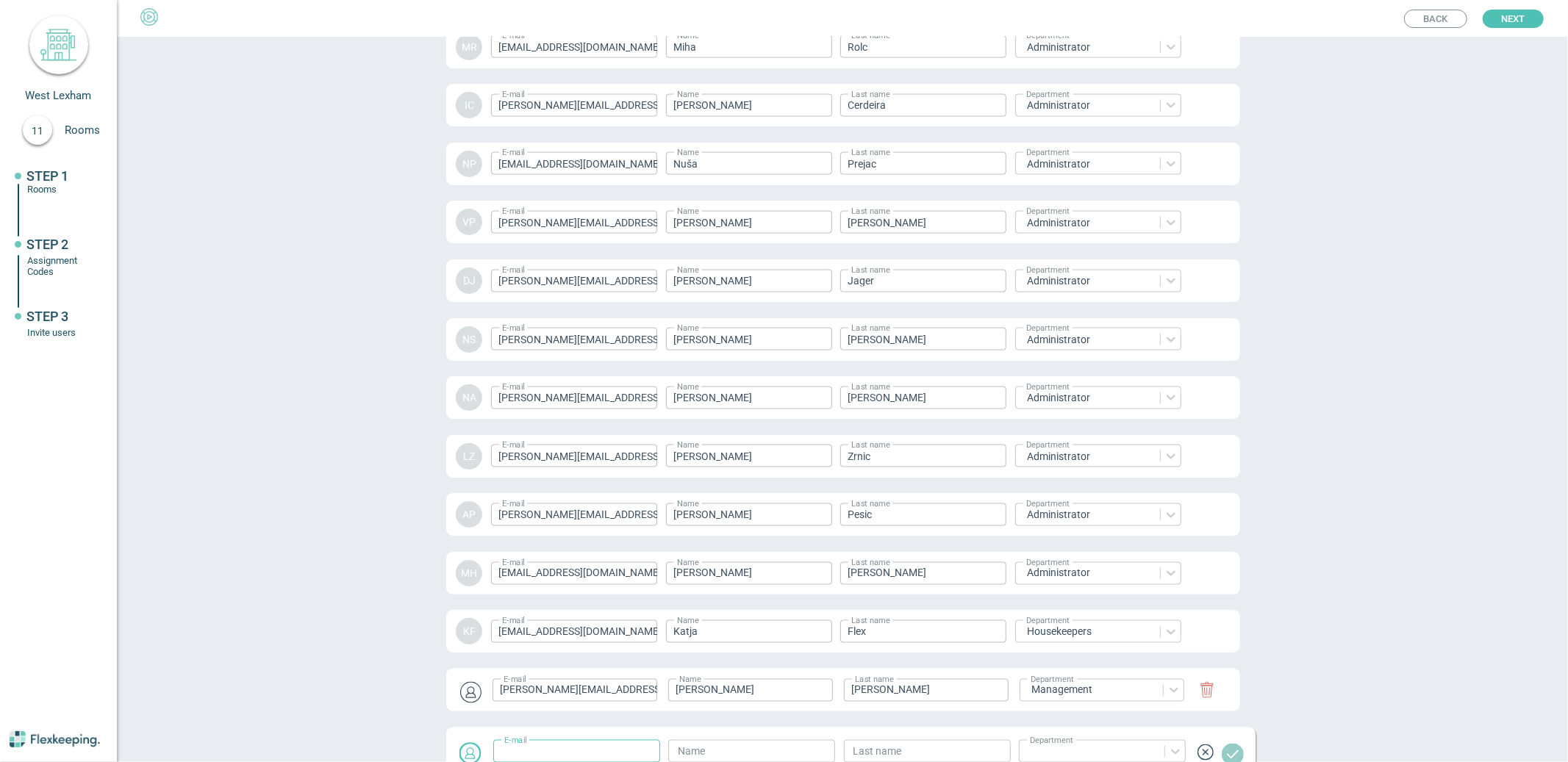
click at [1161, 633] on div "KF E-mail katja+westlexham@flexkeeping.com ​ Name Katja ​ Last name Flex ​ Depa…" at bounding box center [843, 630] width 794 height 42
drag, startPoint x: 1105, startPoint y: 621, endPoint x: 1104, endPoint y: 630, distance: 9.1
click at [1105, 621] on div "KF E-mail katja+westlexham@flexkeeping.com ​ Name Katja ​ Last name Flex ​ Depa…" at bounding box center [843, 630] width 794 height 42
click at [1102, 633] on div "KF E-mail katja+westlexham@flexkeeping.com ​ Name Katja ​ Last name Flex ​ Depa…" at bounding box center [843, 630] width 794 height 42
click at [1064, 627] on div "KF E-mail katja+westlexham@flexkeeping.com ​ Name Katja ​ Last name Flex ​ Depa…" at bounding box center [843, 630] width 794 height 42
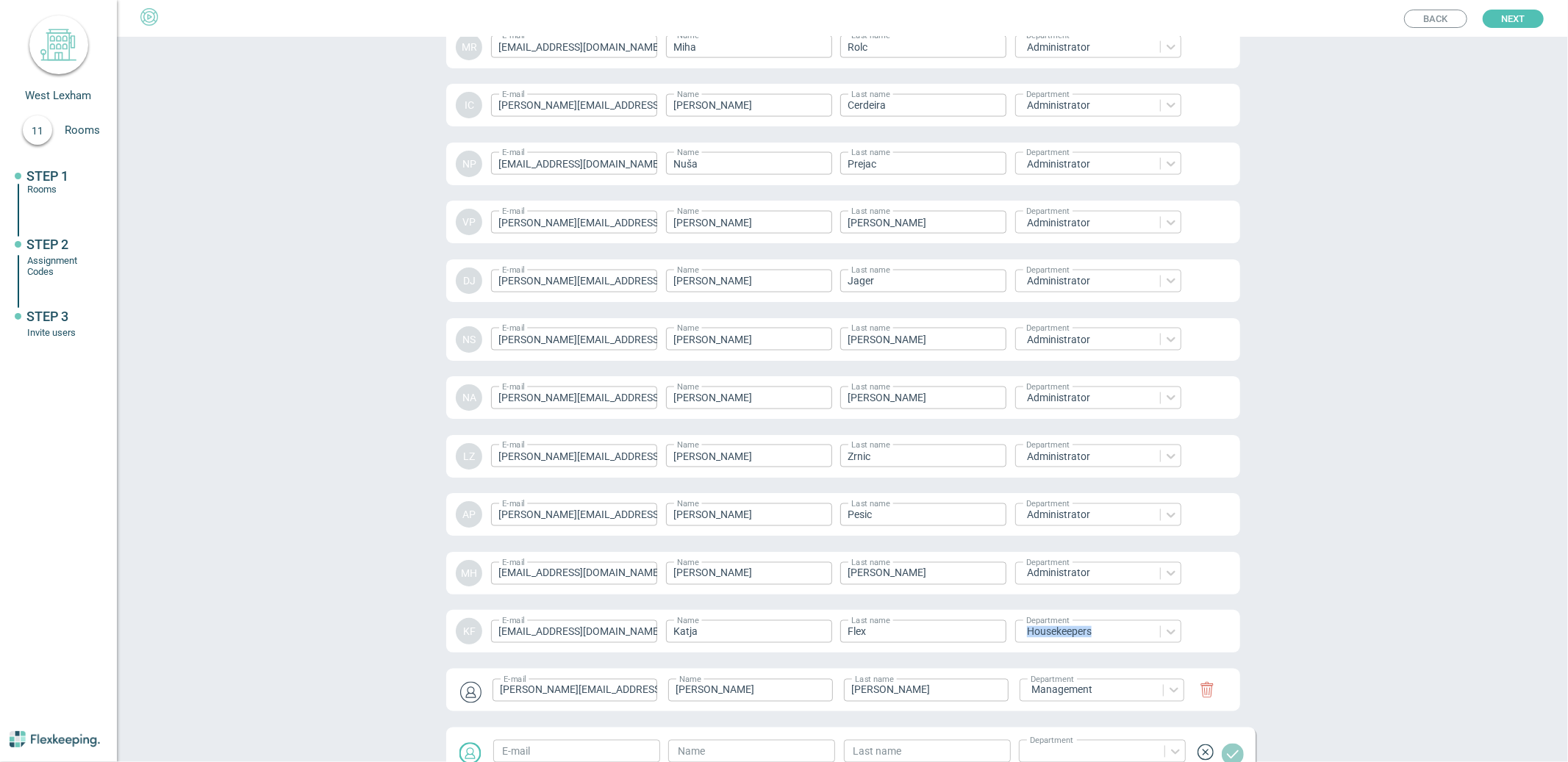
click at [1064, 627] on div "KF E-mail katja+westlexham@flexkeeping.com ​ Name Katja ​ Last name Flex ​ Depa…" at bounding box center [843, 630] width 794 height 42
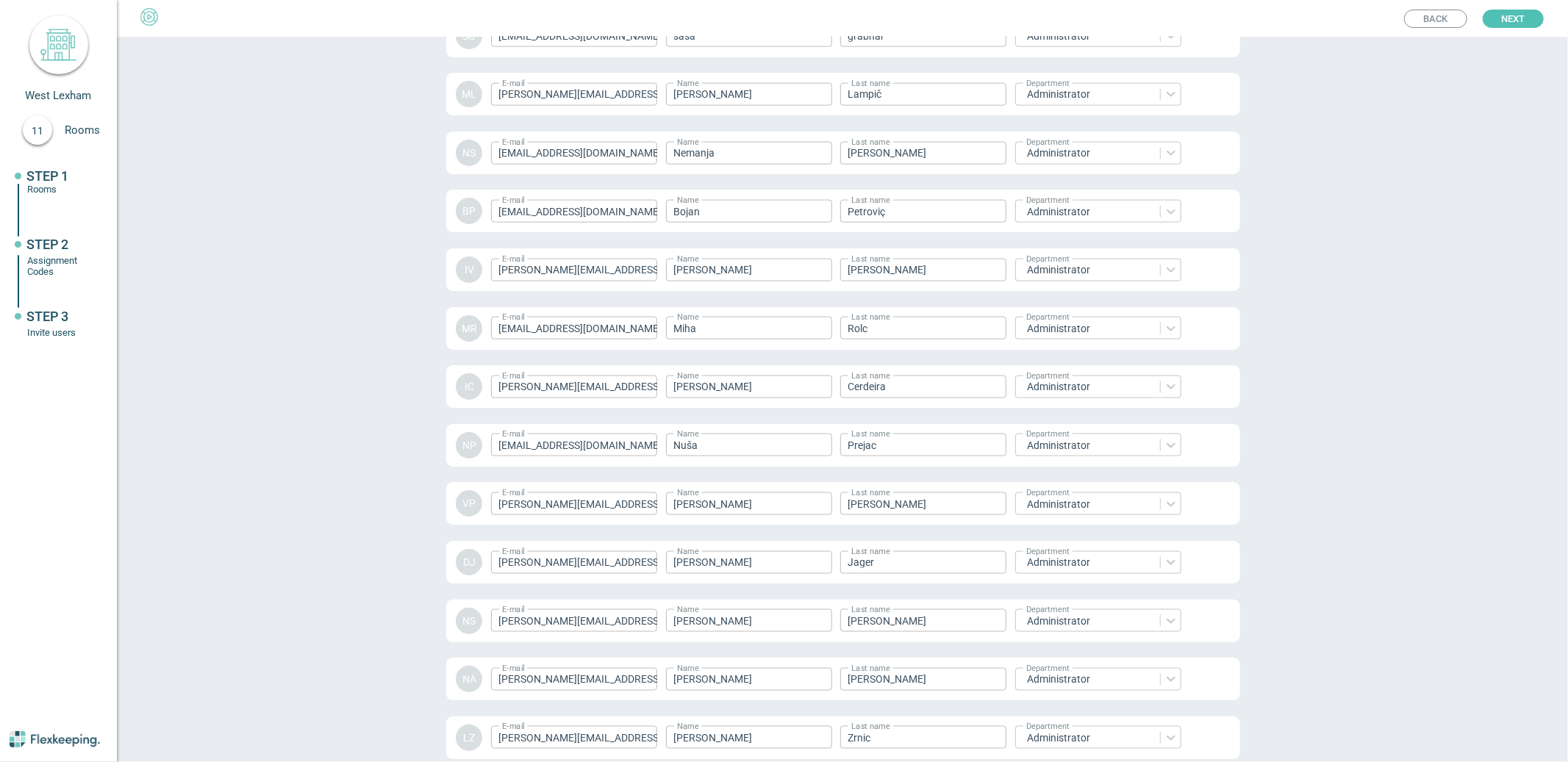
scroll to position [0, 0]
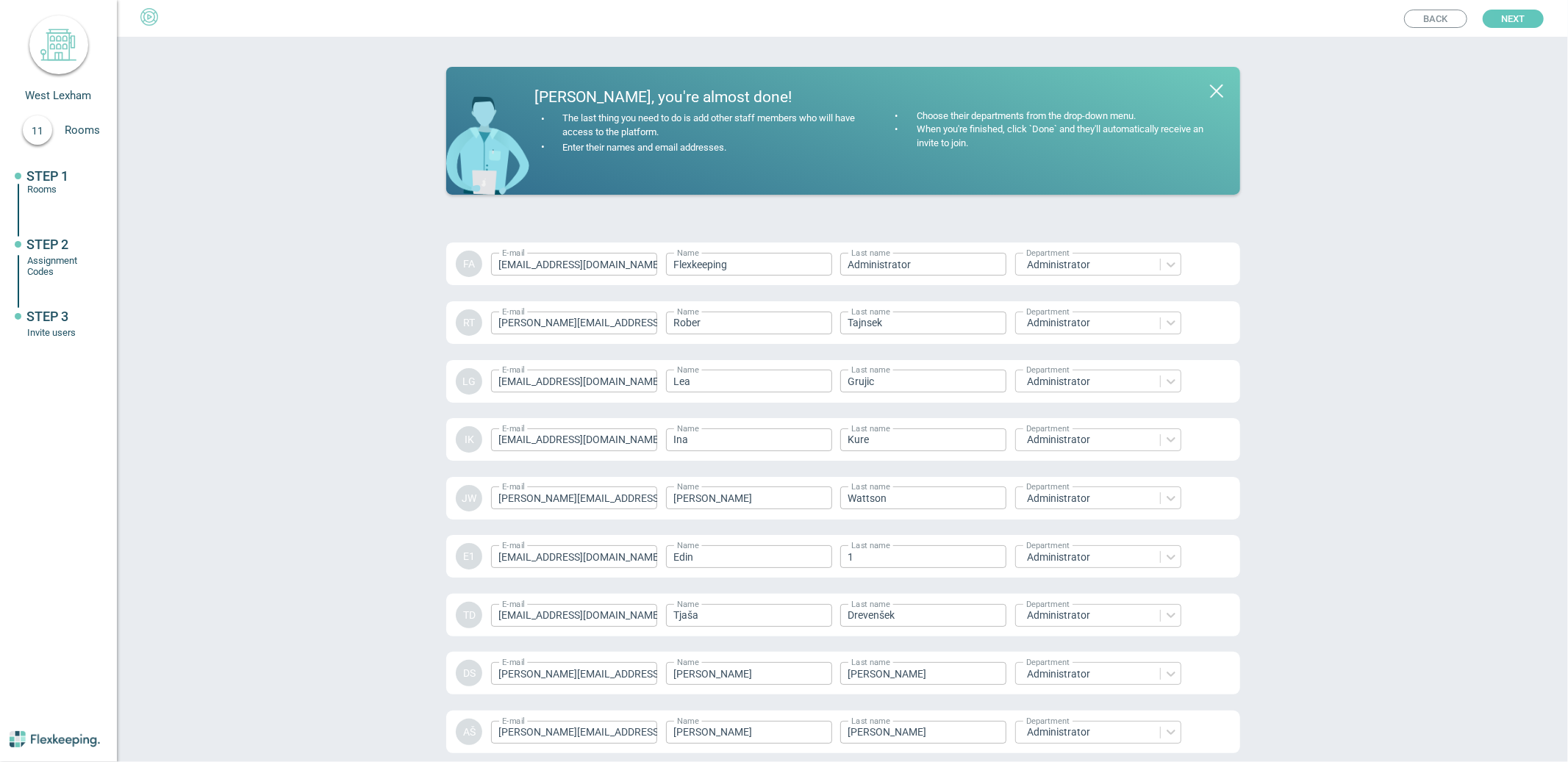
click at [1510, 12] on span "Next" at bounding box center [1513, 19] width 24 height 18
